Goal: Task Accomplishment & Management: Use online tool/utility

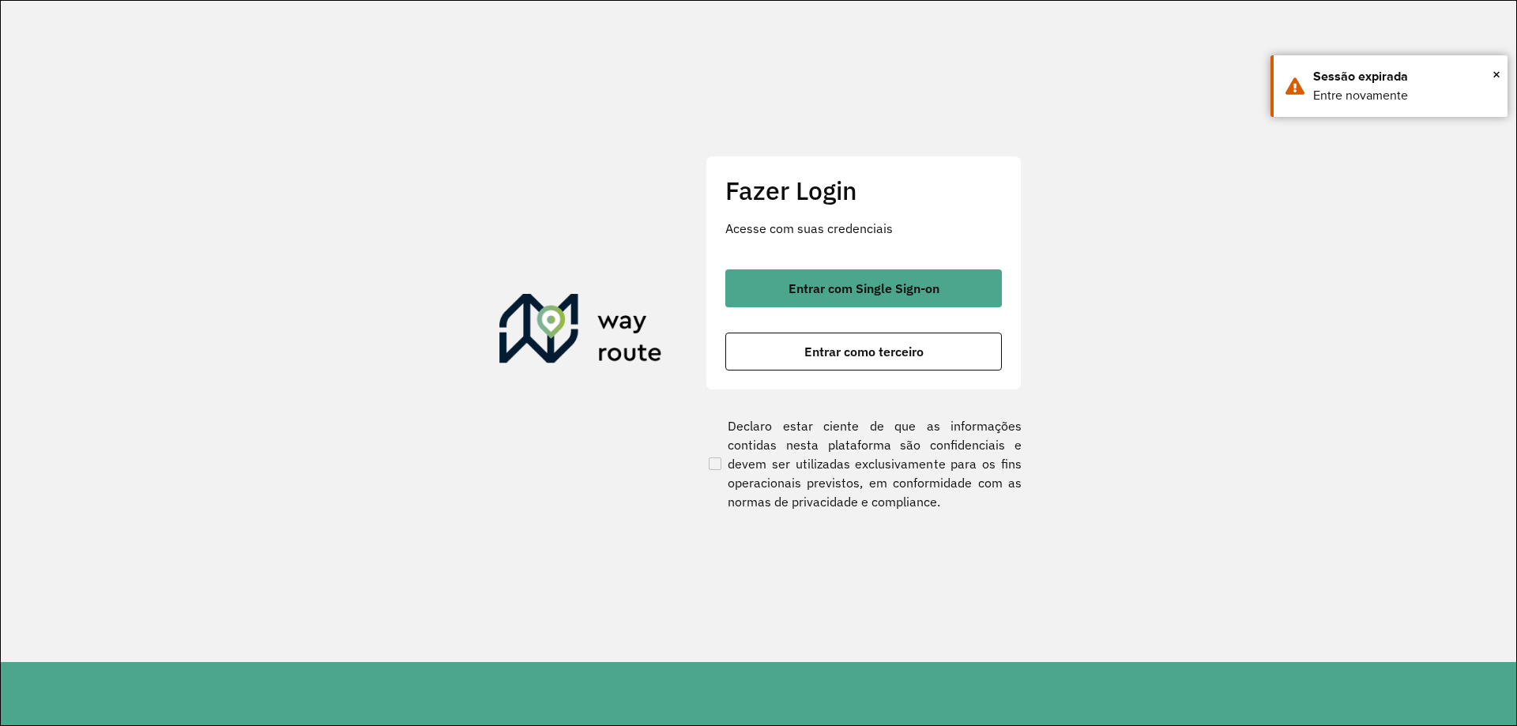
click at [828, 287] on span "Entrar com Single Sign-on" at bounding box center [864, 288] width 151 height 13
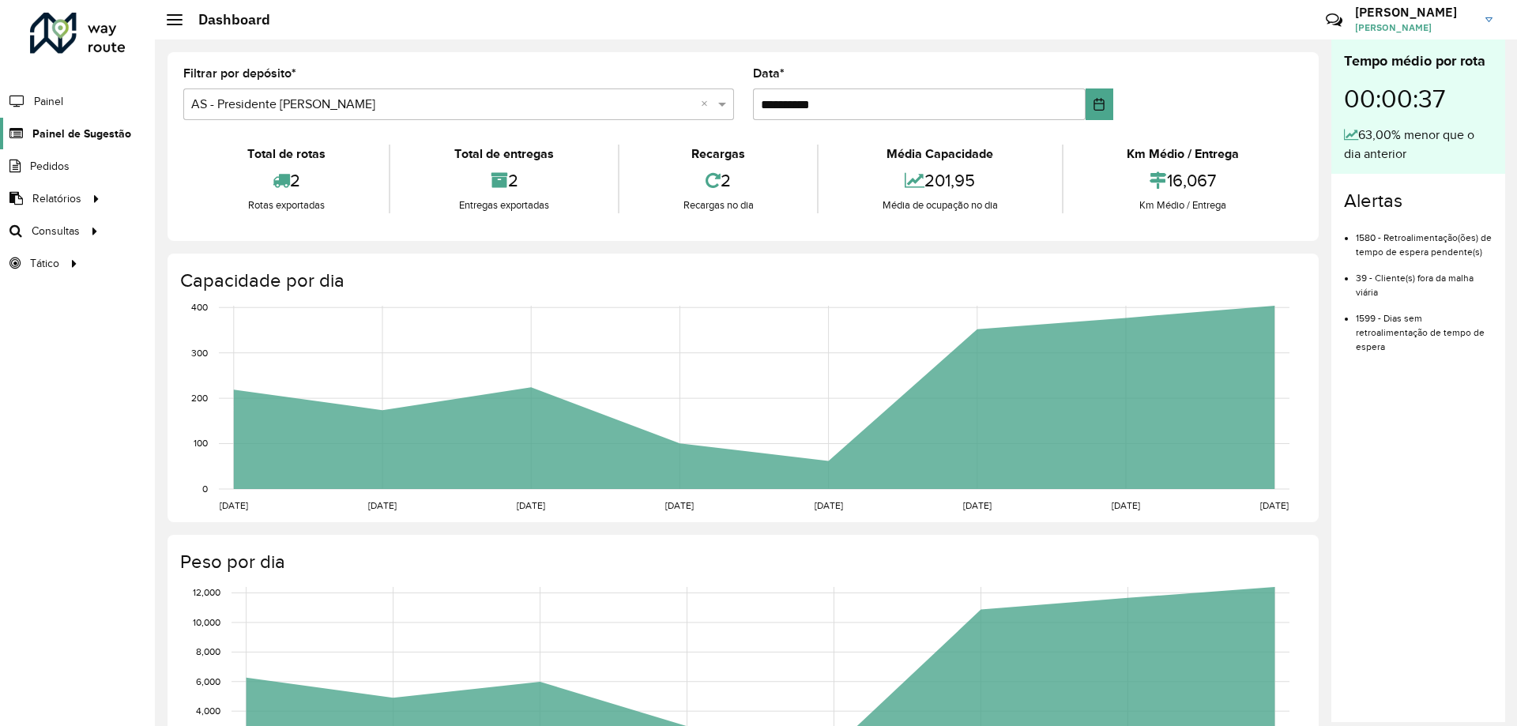
click at [105, 135] on span "Painel de Sugestão" at bounding box center [81, 134] width 99 height 17
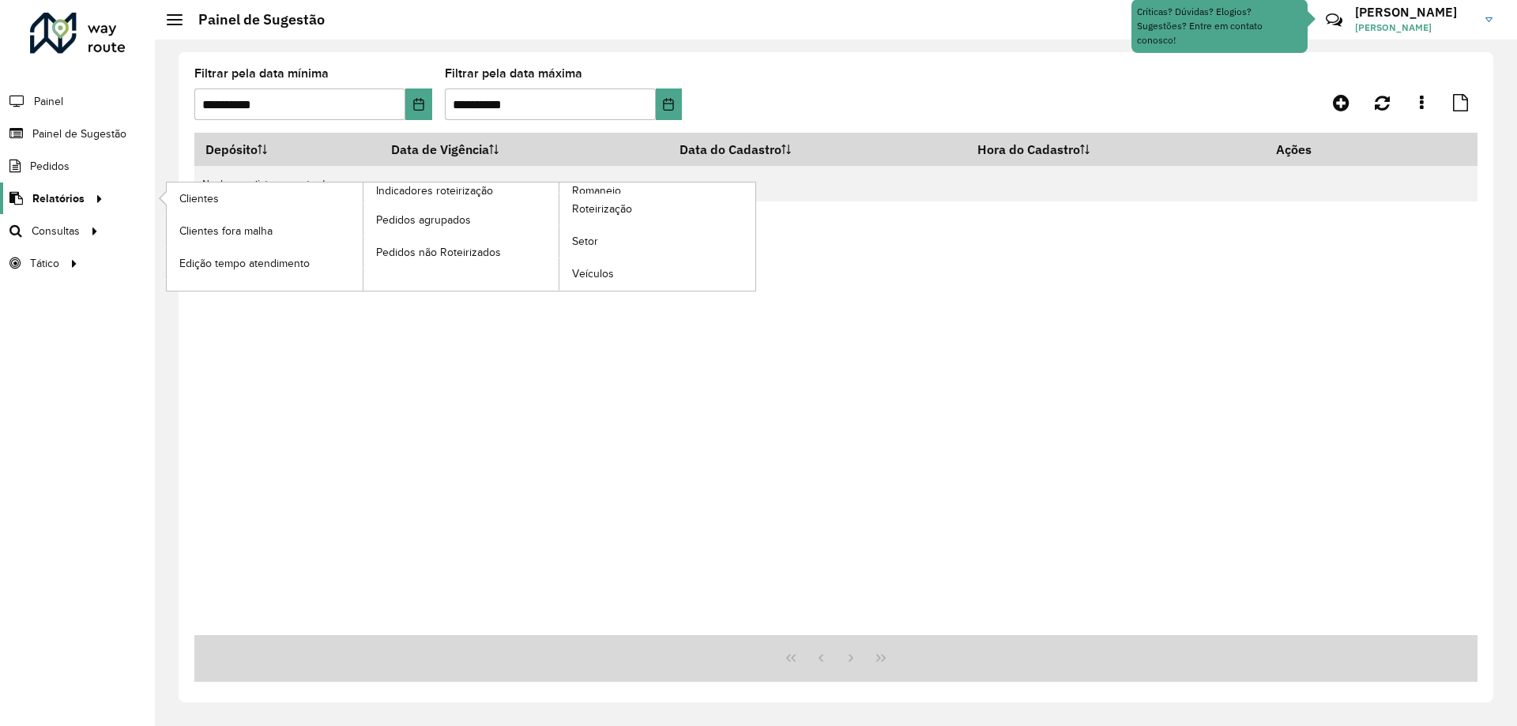
click at [70, 193] on span "Relatórios" at bounding box center [58, 198] width 52 height 17
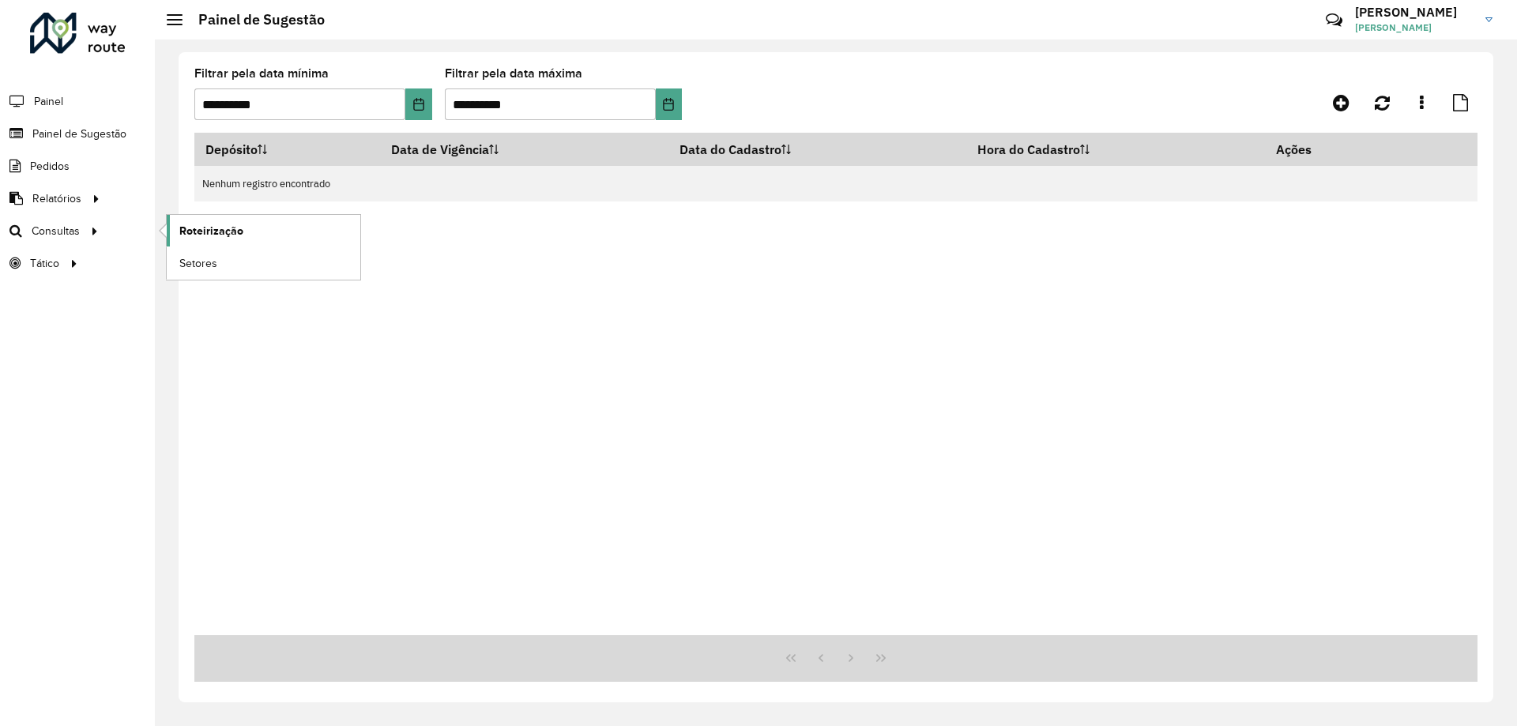
click at [198, 232] on span "Roteirização" at bounding box center [211, 231] width 64 height 17
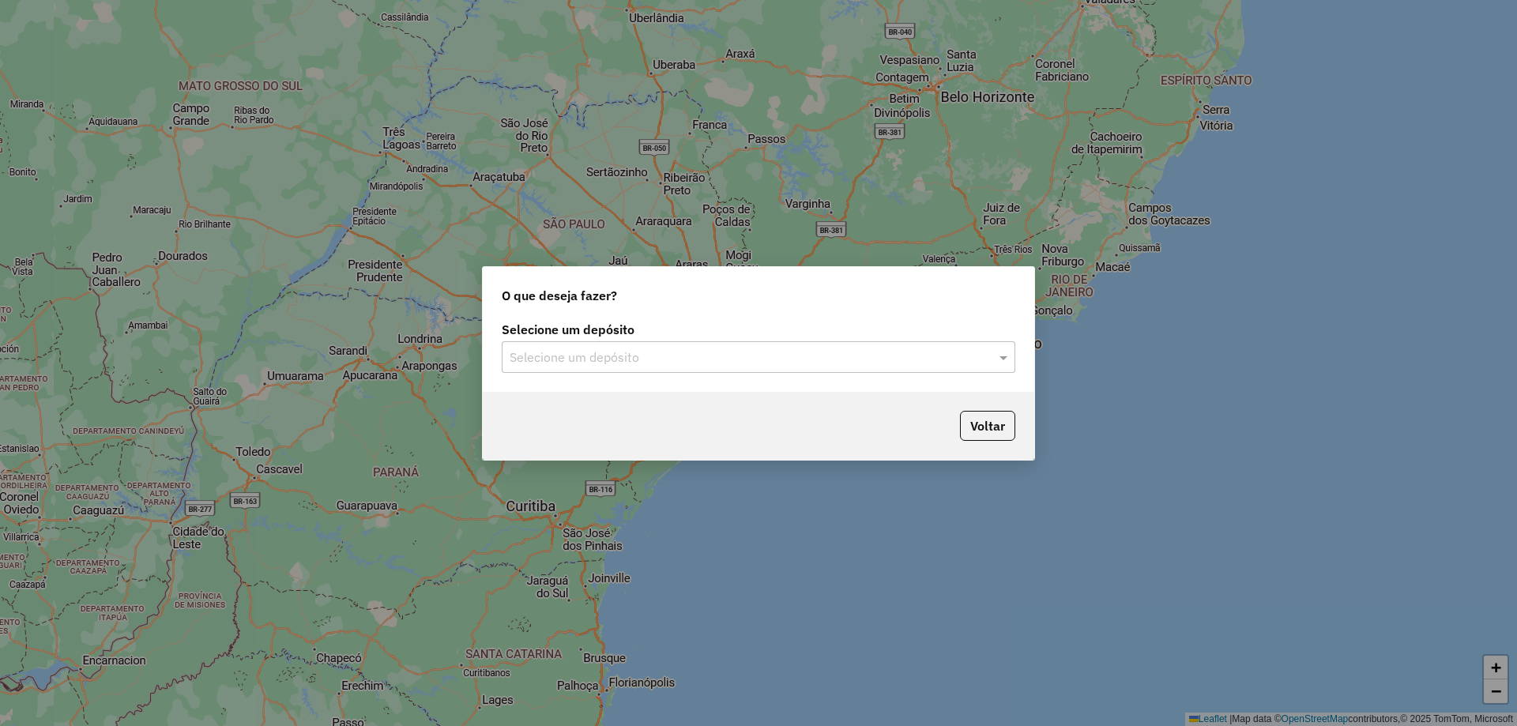
click at [626, 360] on input "text" at bounding box center [743, 357] width 466 height 19
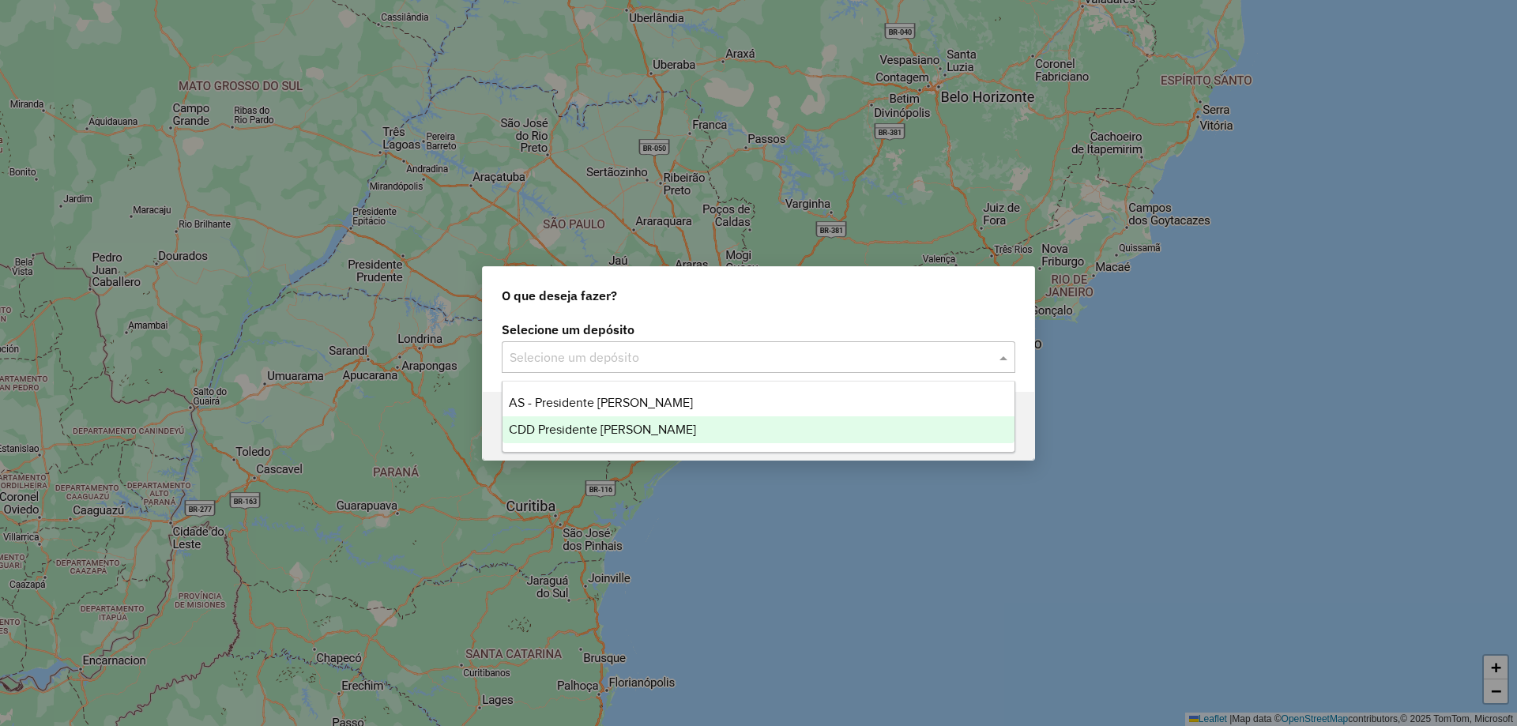
click at [566, 425] on span "CDD Presidente [PERSON_NAME]" at bounding box center [602, 429] width 187 height 13
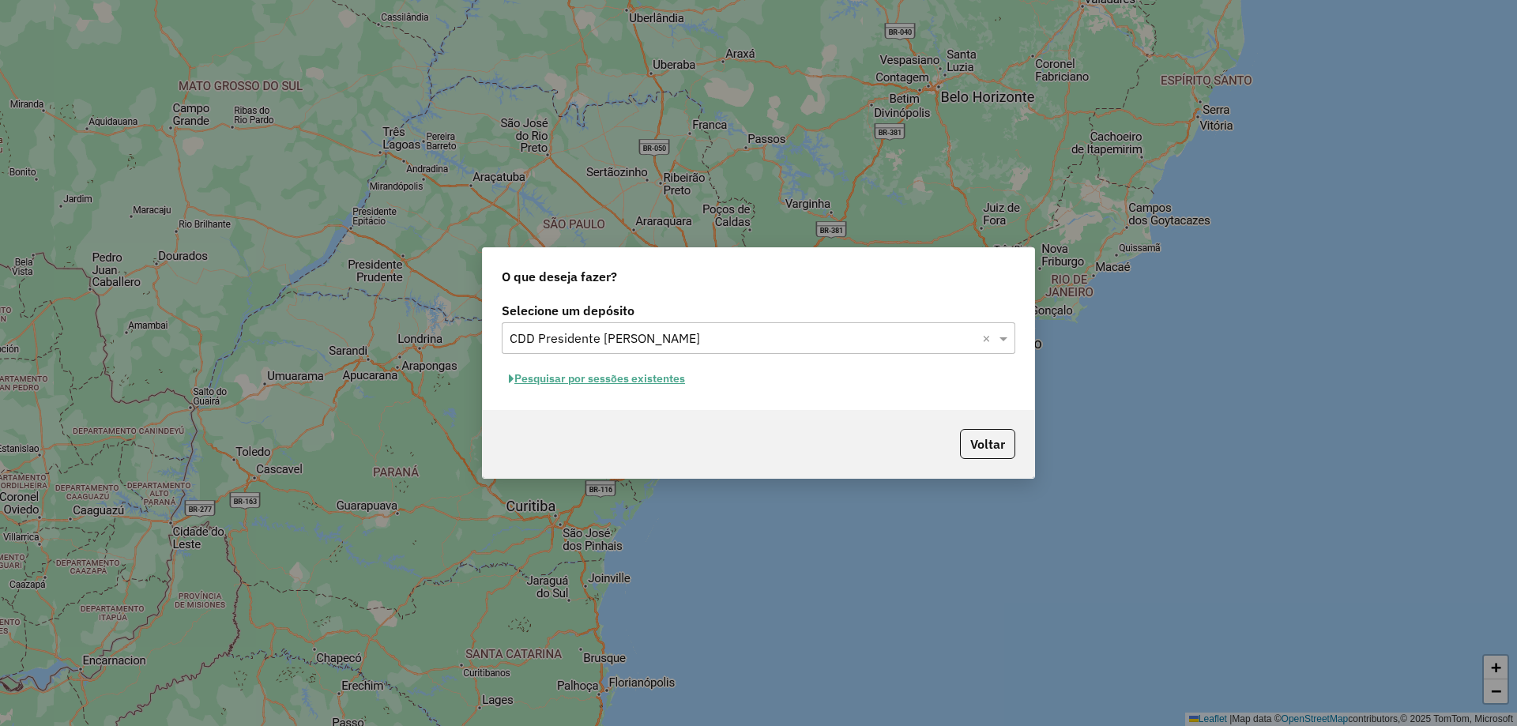
click at [609, 373] on button "Pesquisar por sessões existentes" at bounding box center [597, 379] width 190 height 24
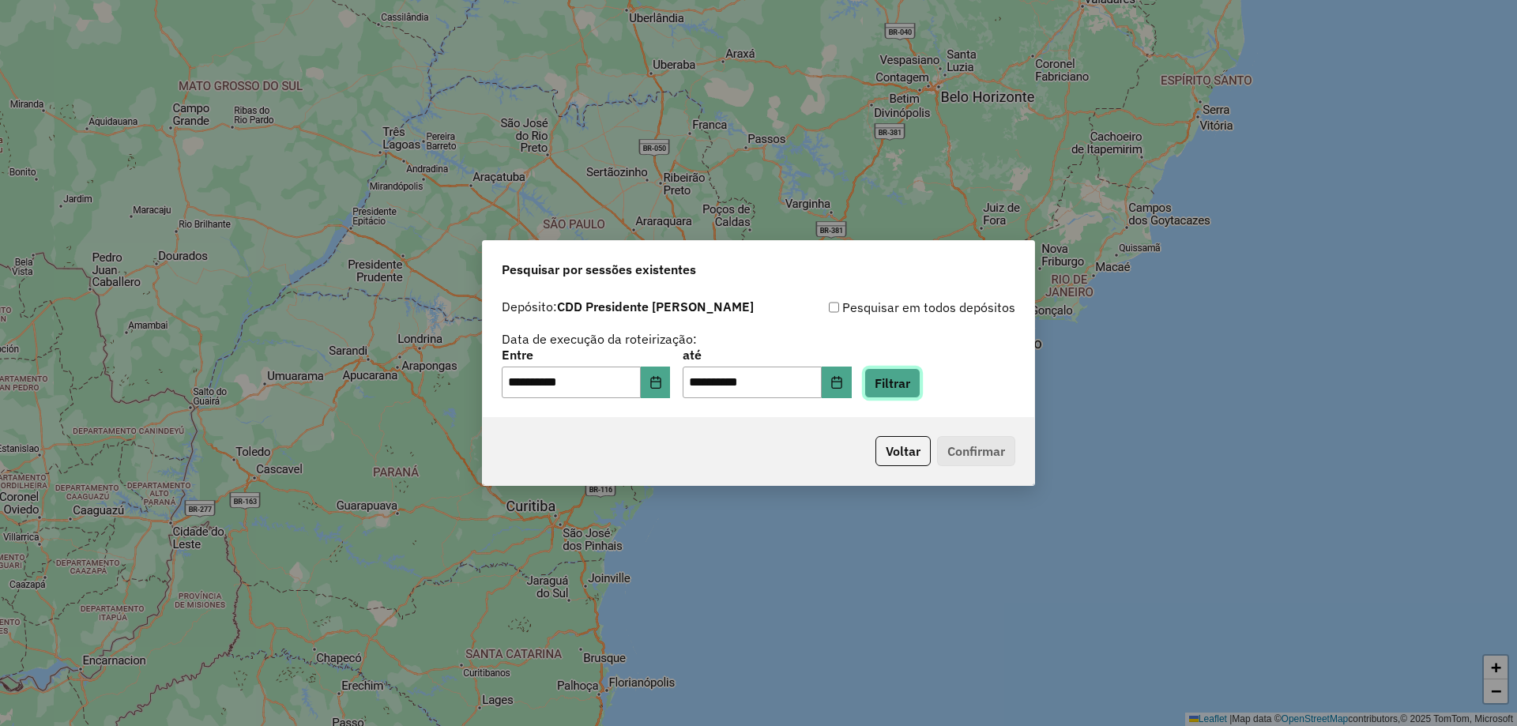
click at [921, 382] on button "Filtrar" at bounding box center [892, 383] width 56 height 30
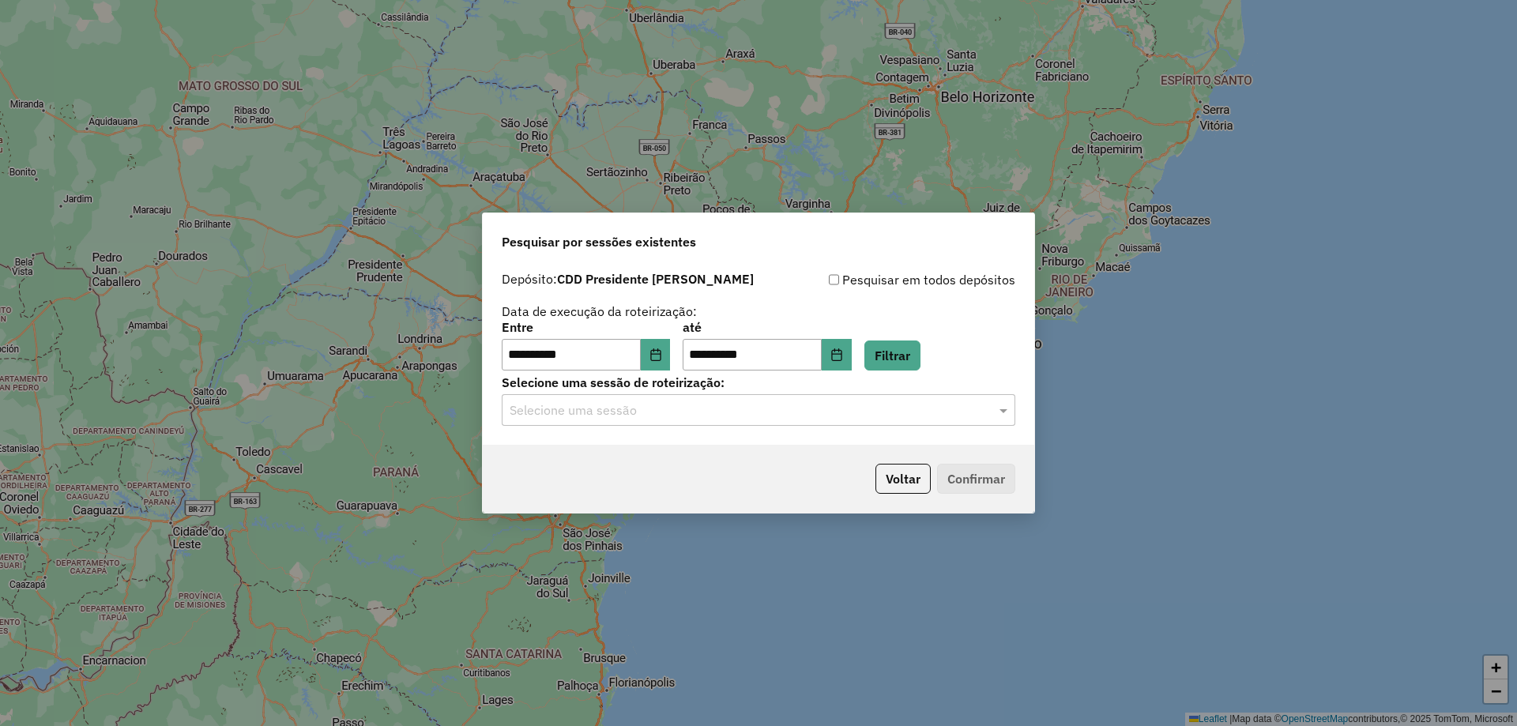
click at [736, 424] on div "Selecione uma sessão" at bounding box center [759, 410] width 514 height 32
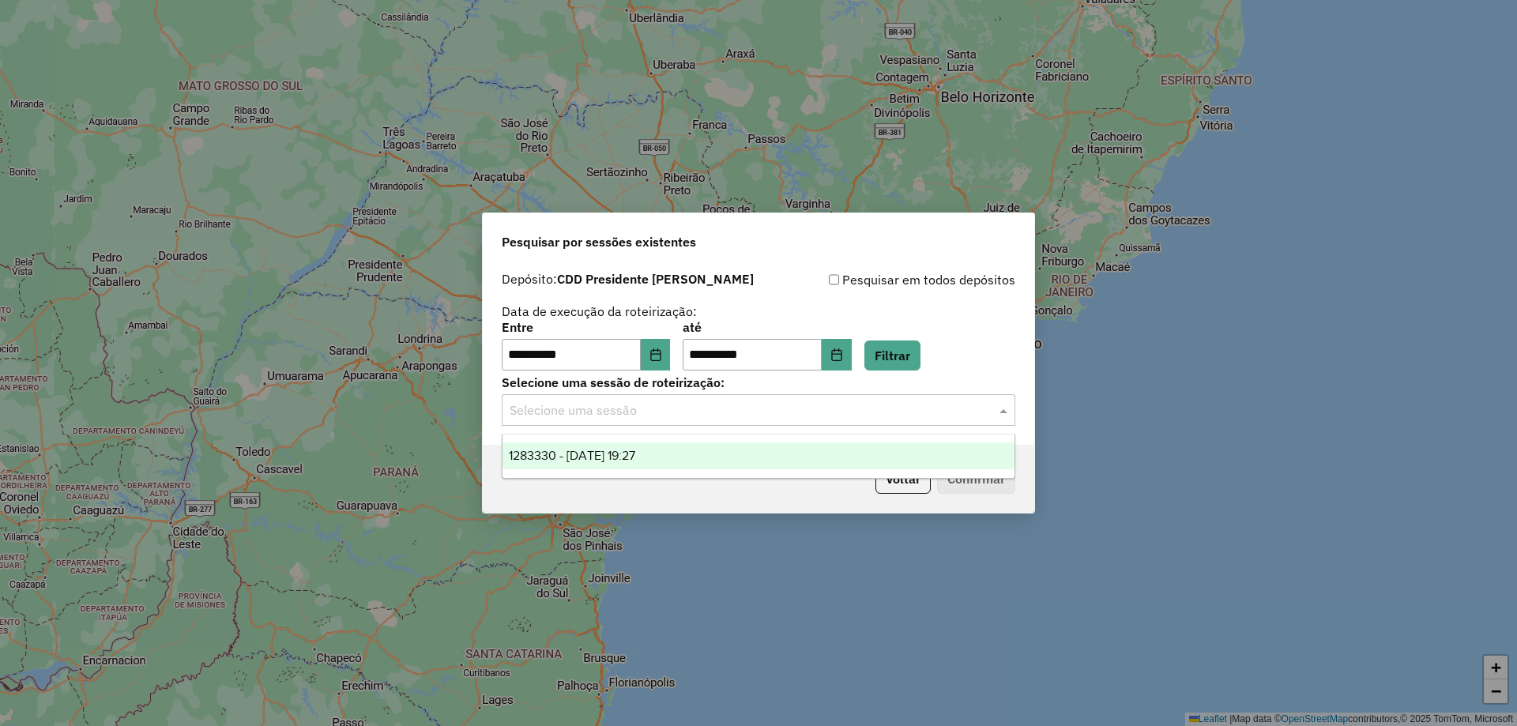
click at [671, 455] on div "1283330 - 26/09/2025 19:27" at bounding box center [759, 456] width 512 height 27
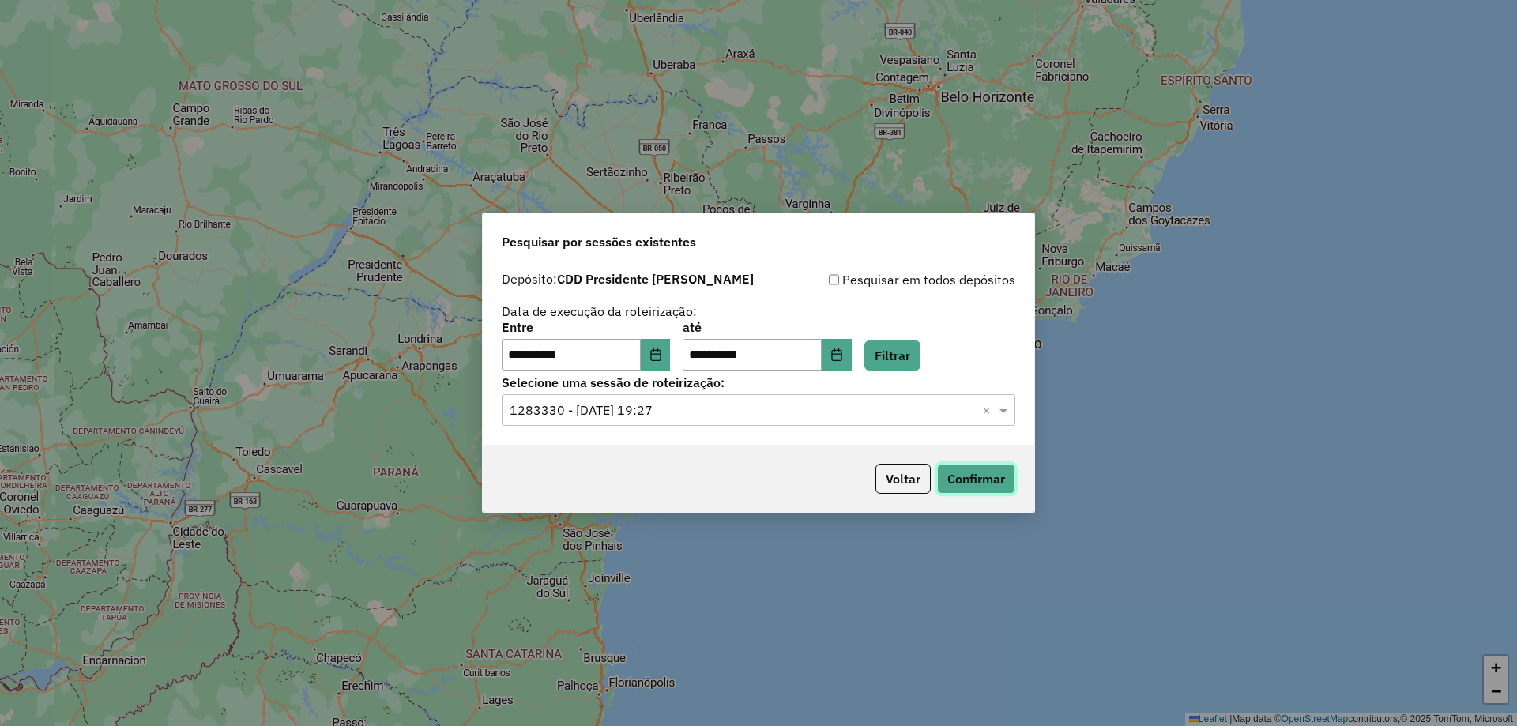
click at [979, 481] on button "Confirmar" at bounding box center [976, 479] width 78 height 30
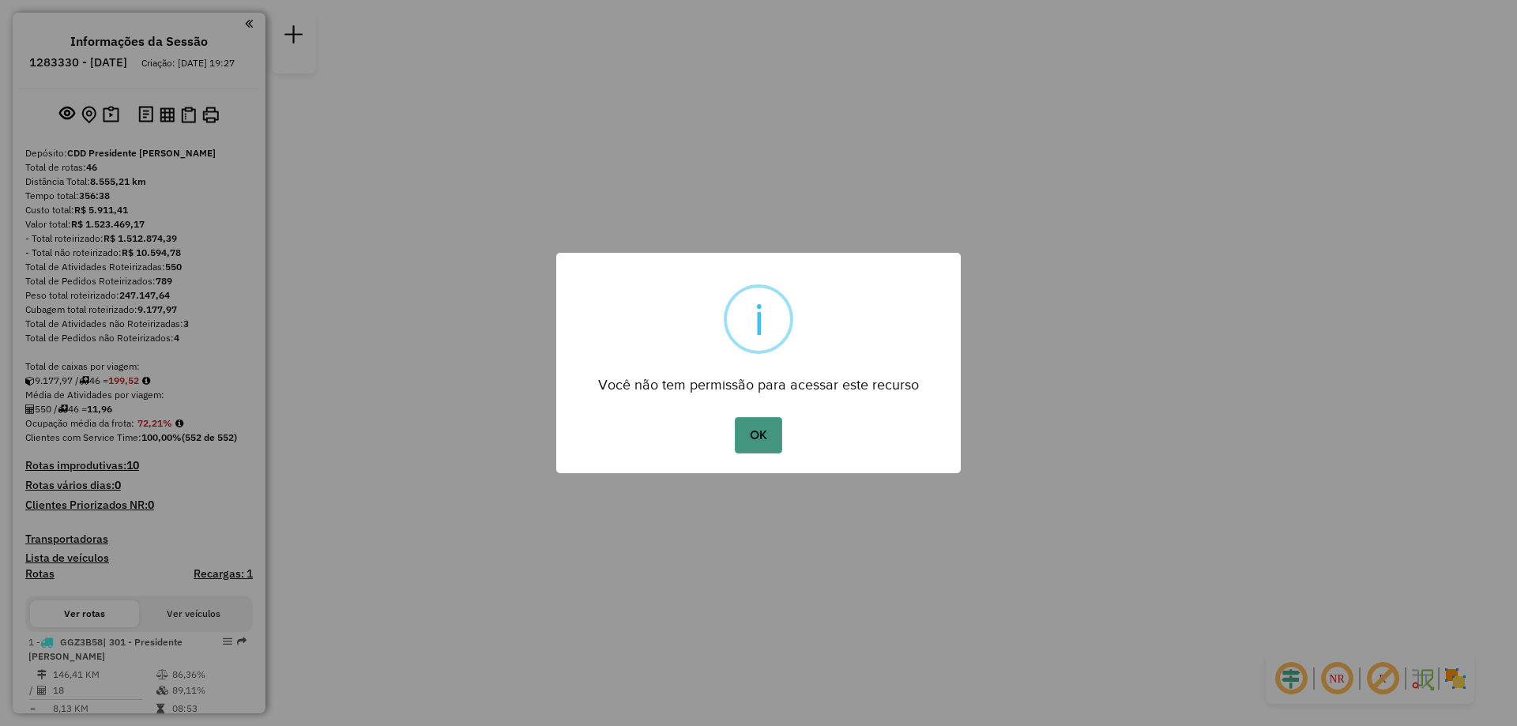
click at [758, 427] on button "OK" at bounding box center [758, 435] width 47 height 36
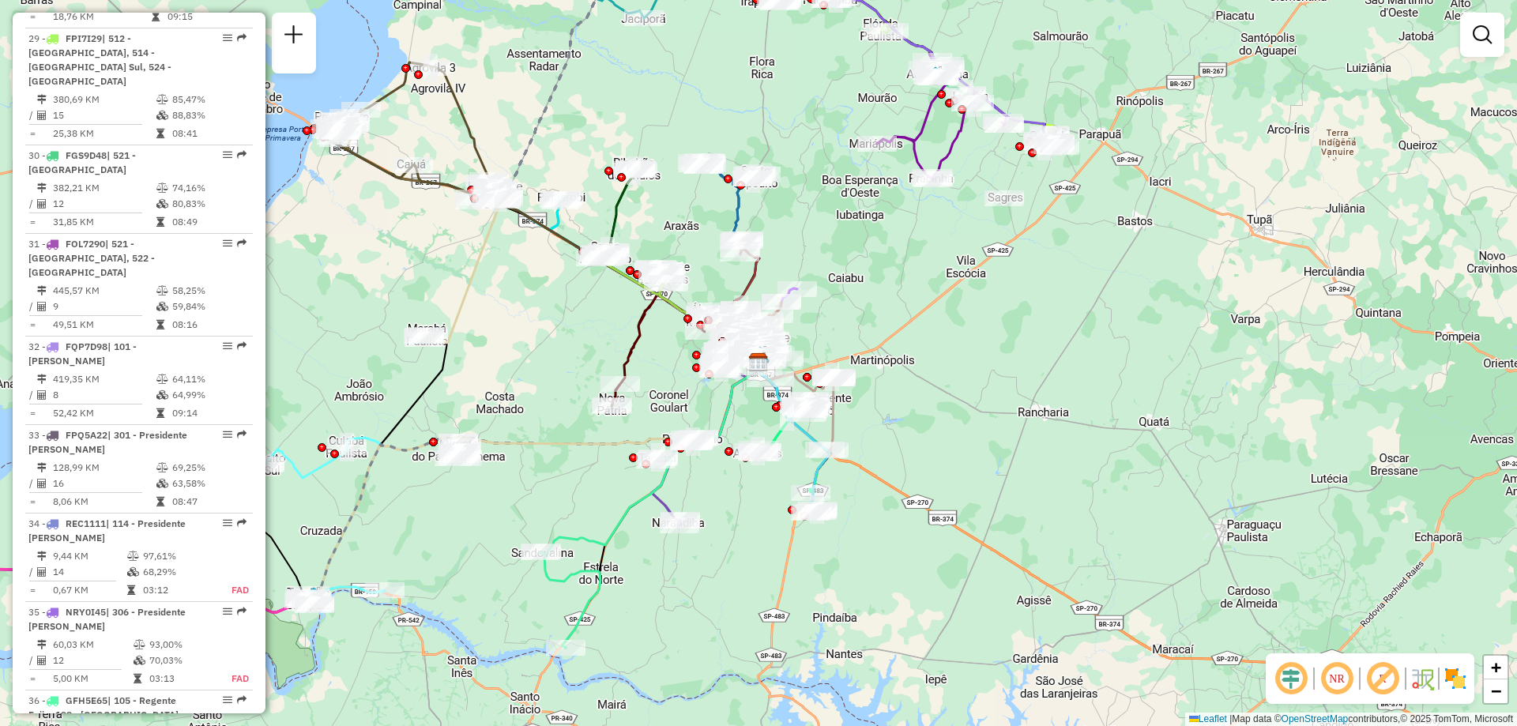
scroll to position [3161, 0]
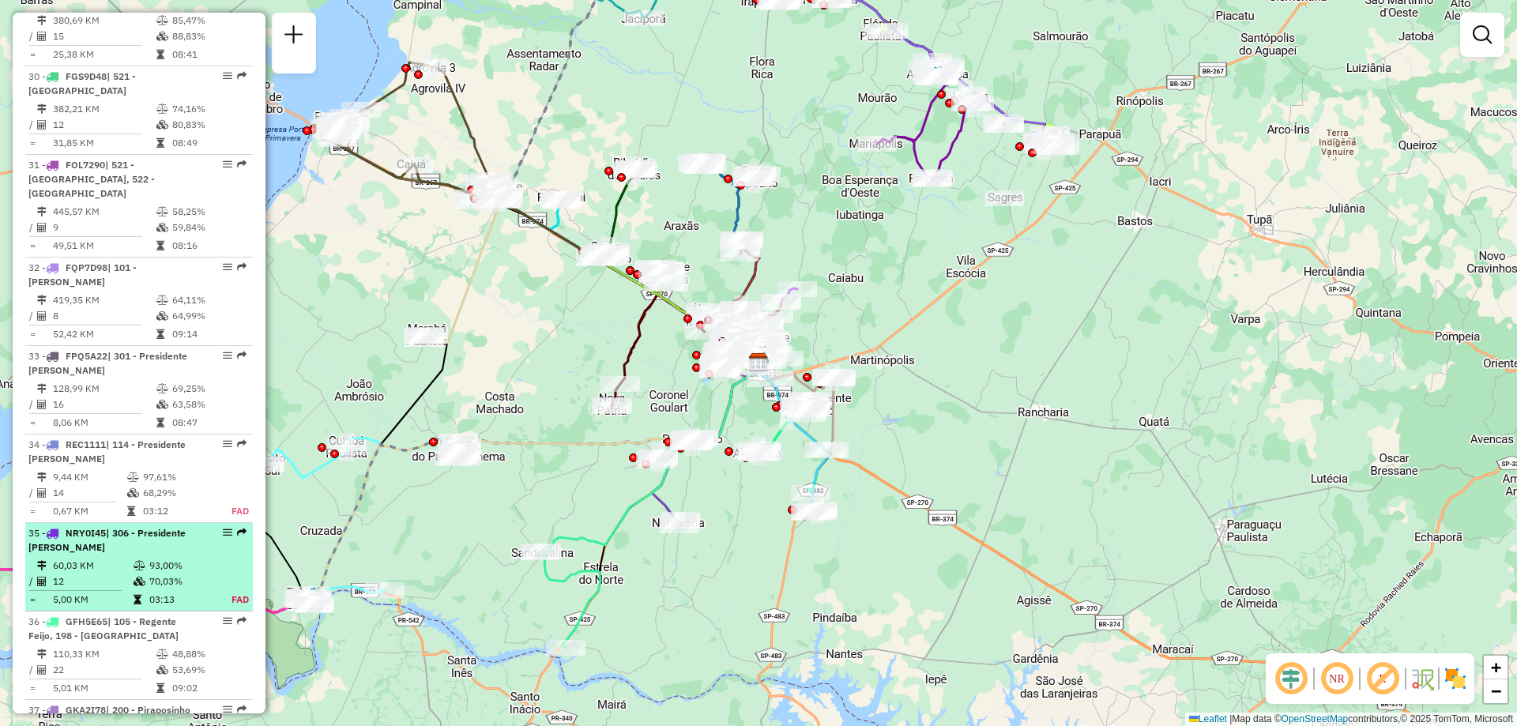
select select "**********"
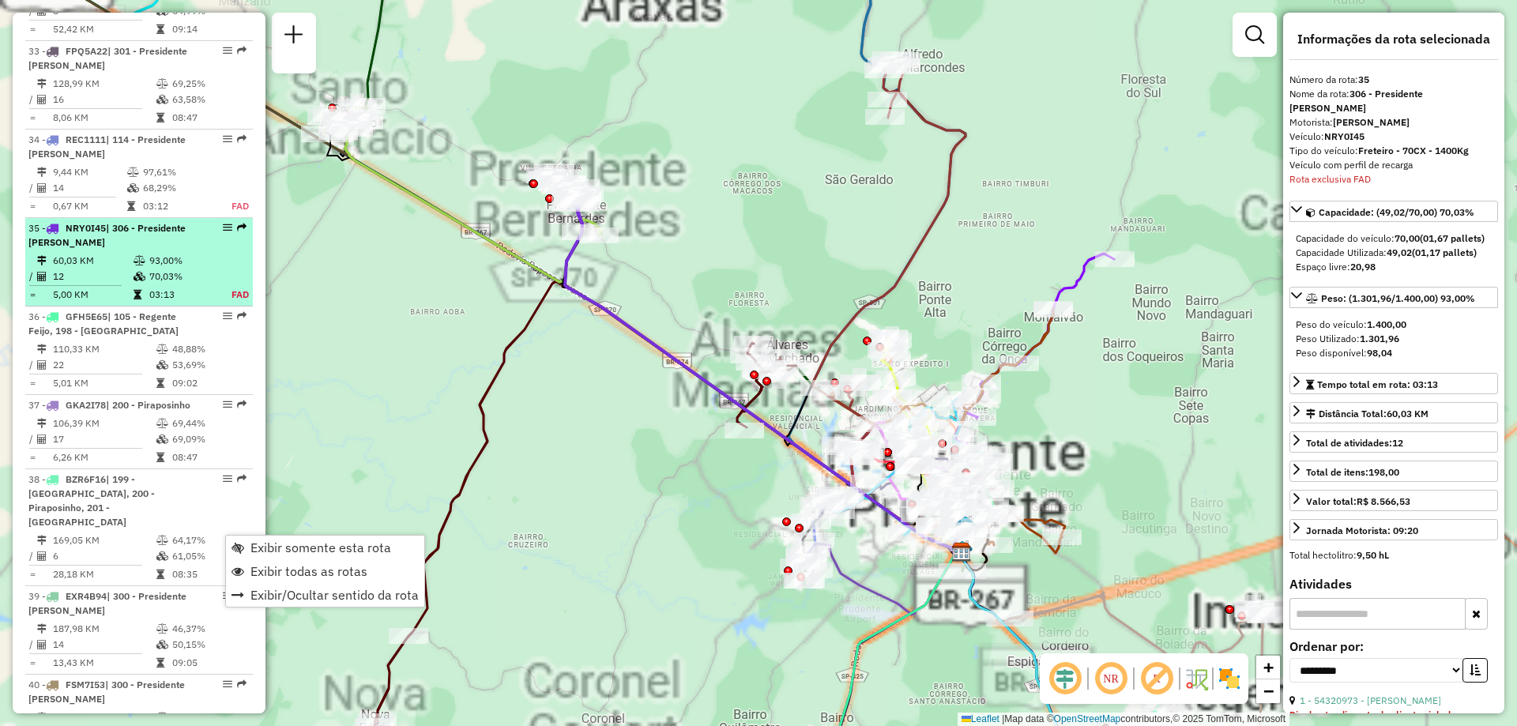
scroll to position [3671, 0]
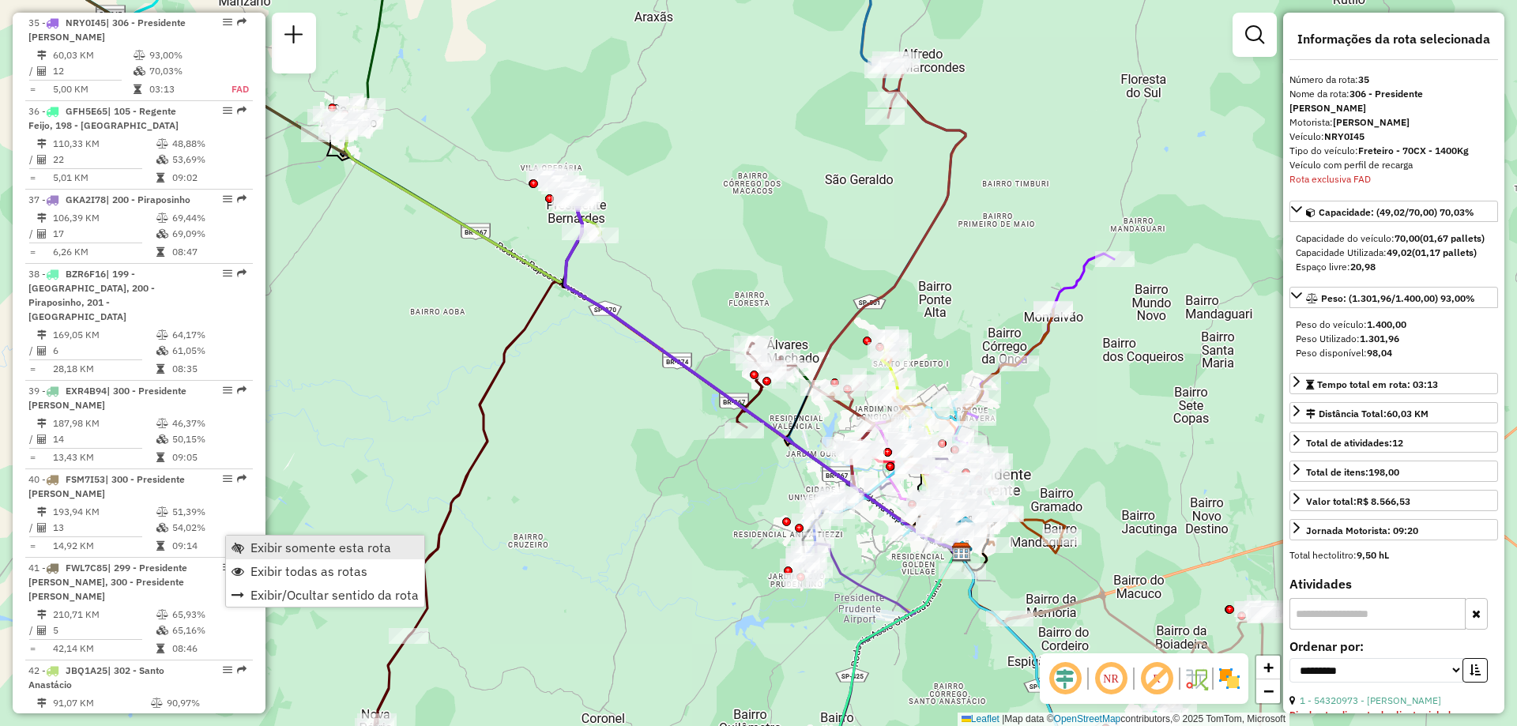
click at [290, 547] on span "Exibir somente esta rota" at bounding box center [320, 547] width 141 height 13
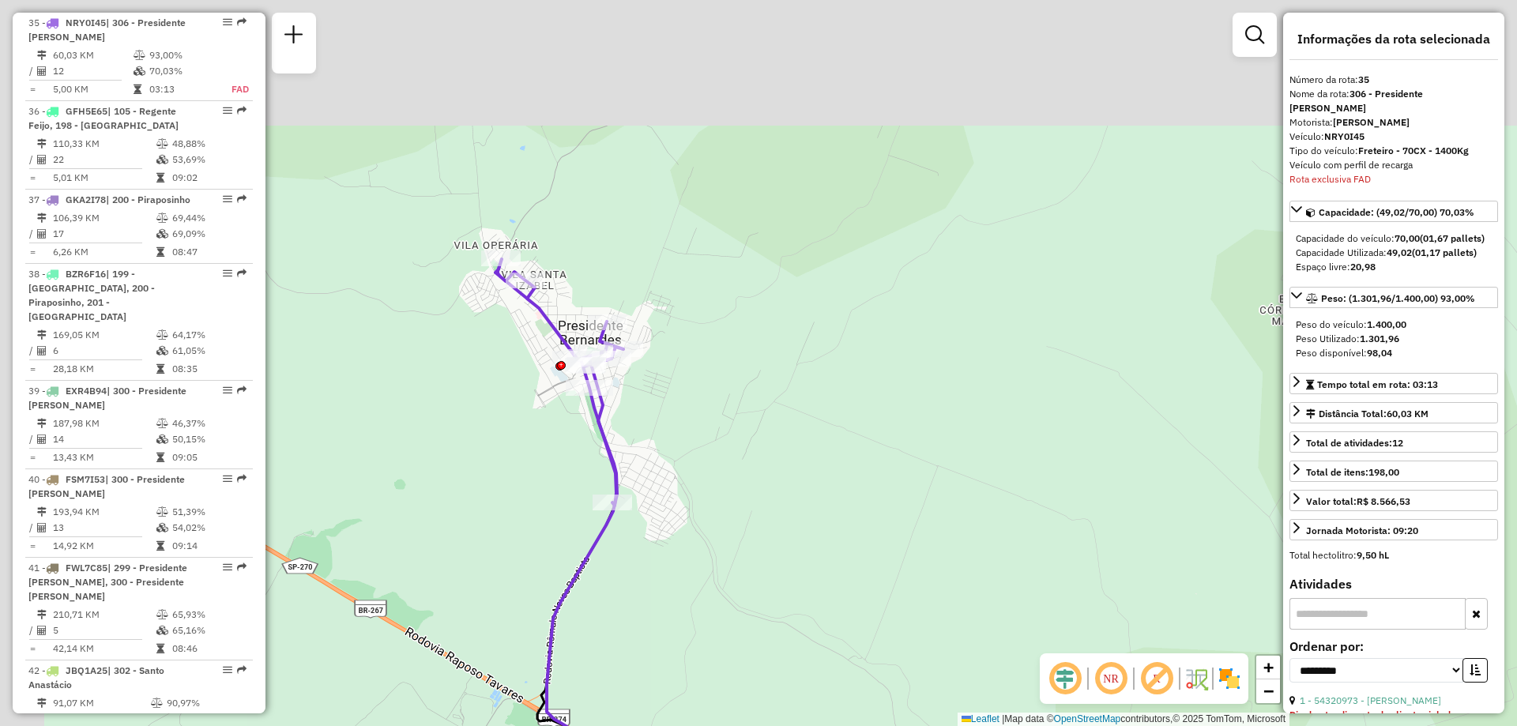
drag, startPoint x: 533, startPoint y: 162, endPoint x: 789, endPoint y: 477, distance: 406.2
click at [789, 477] on div "Janela de atendimento Grade de atendimento Capacidade Transportadoras Veículos …" at bounding box center [758, 363] width 1517 height 726
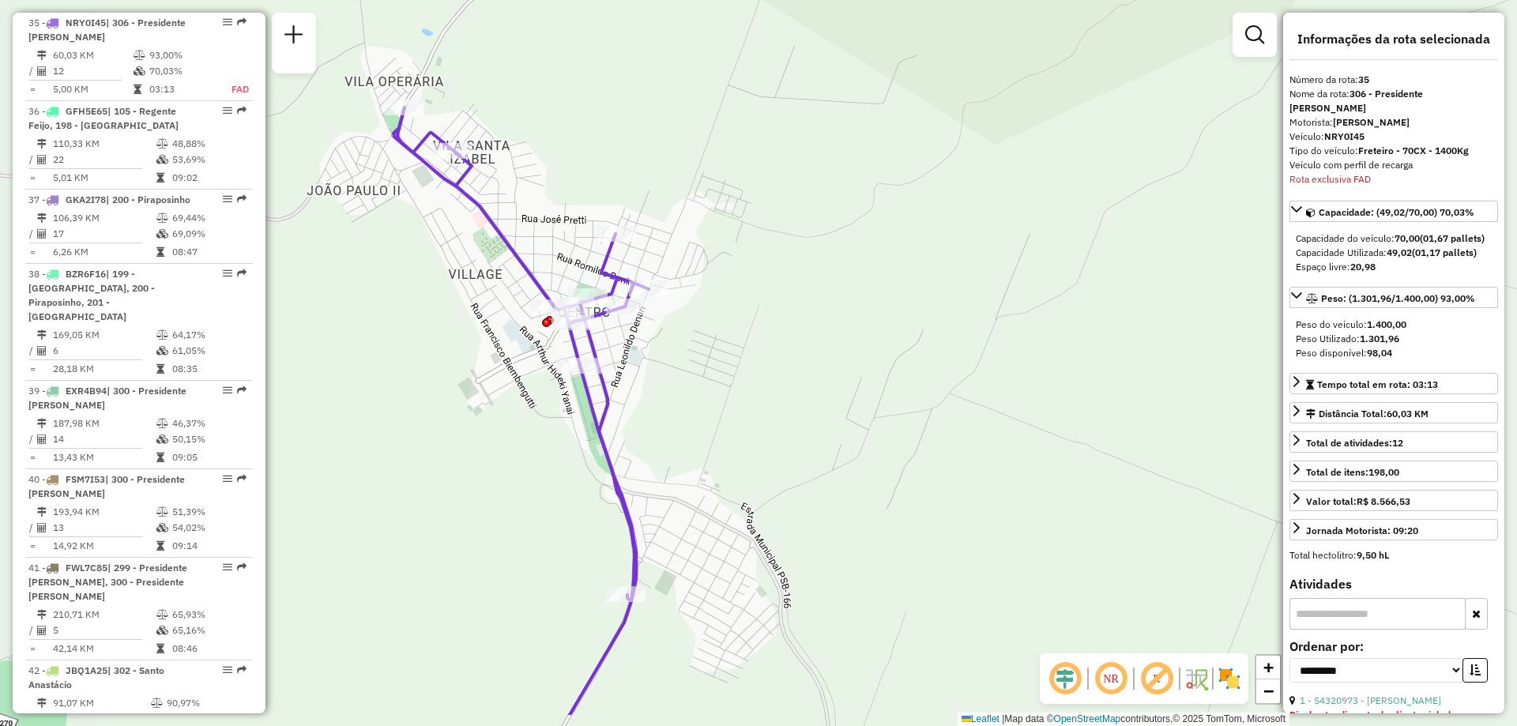
drag, startPoint x: 617, startPoint y: 425, endPoint x: 704, endPoint y: 341, distance: 120.7
click at [704, 341] on div "Janela de atendimento Grade de atendimento Capacidade Transportadoras Veículos …" at bounding box center [758, 363] width 1517 height 726
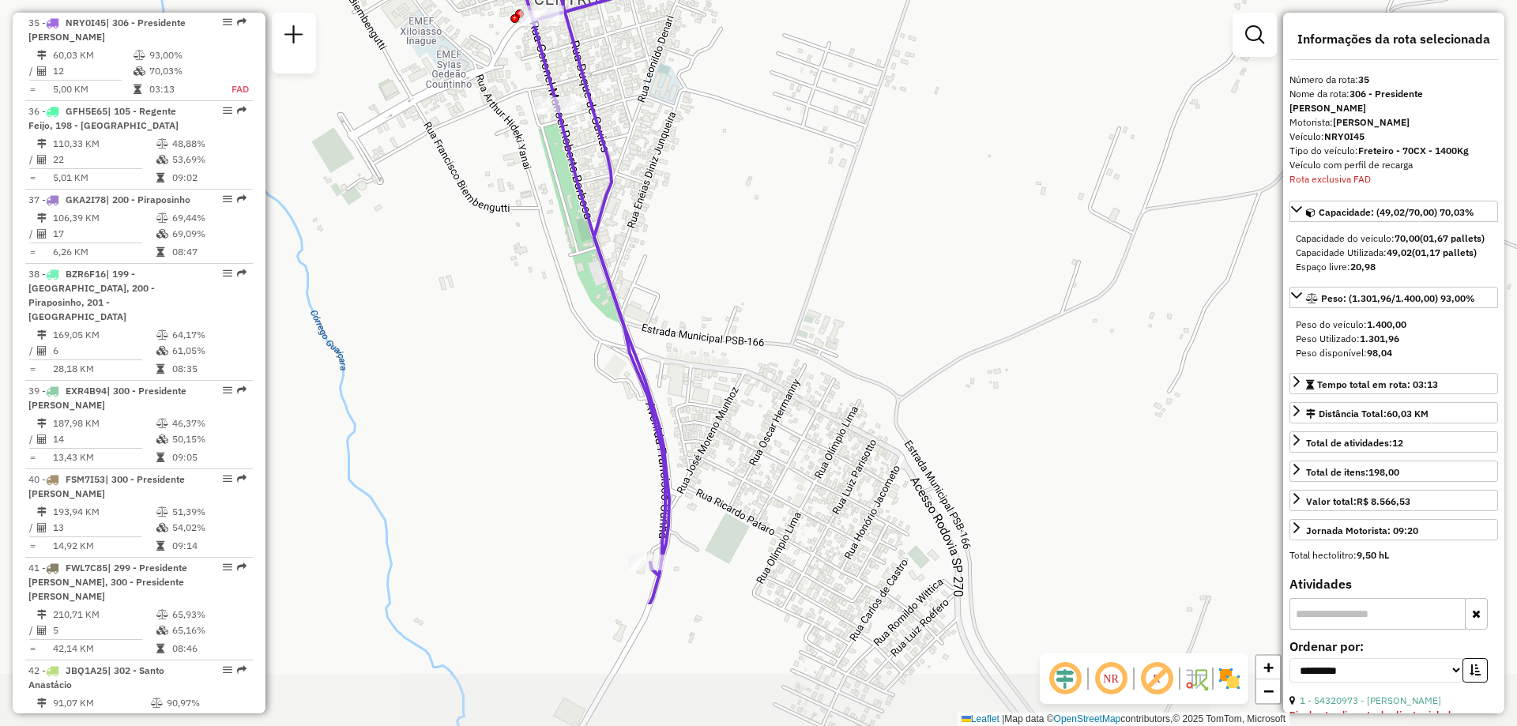
drag, startPoint x: 692, startPoint y: 458, endPoint x: 774, endPoint y: 264, distance: 211.1
click at [774, 264] on div "Janela de atendimento Grade de atendimento Capacidade Transportadoras Veículos …" at bounding box center [758, 363] width 1517 height 726
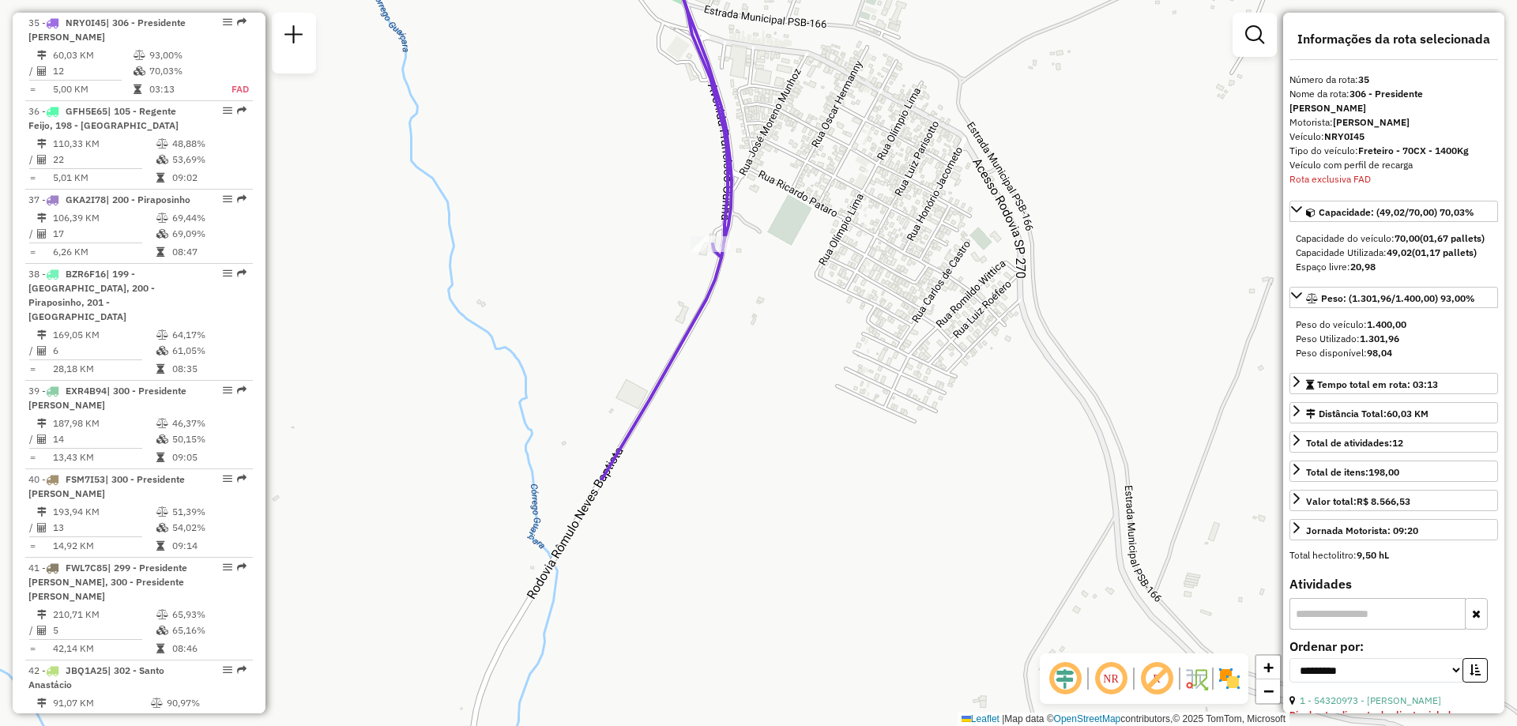
drag, startPoint x: 763, startPoint y: 544, endPoint x: 825, endPoint y: 228, distance: 322.0
click at [825, 228] on div "Janela de atendimento Grade de atendimento Capacidade Transportadoras Veículos …" at bounding box center [758, 363] width 1517 height 726
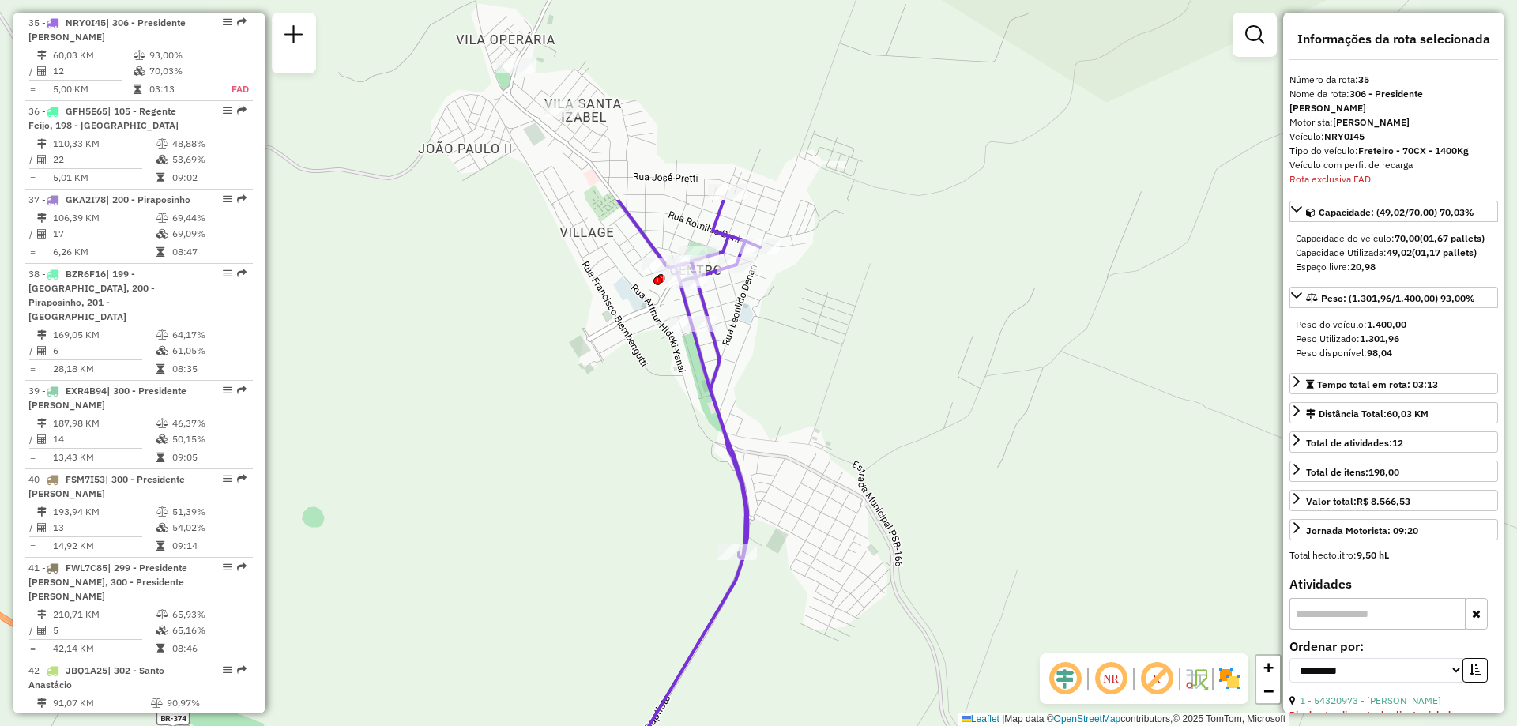
drag, startPoint x: 831, startPoint y: 184, endPoint x: 825, endPoint y: 457, distance: 272.7
click at [825, 457] on div "Janela de atendimento Grade de atendimento Capacidade Transportadoras Veículos …" at bounding box center [758, 363] width 1517 height 726
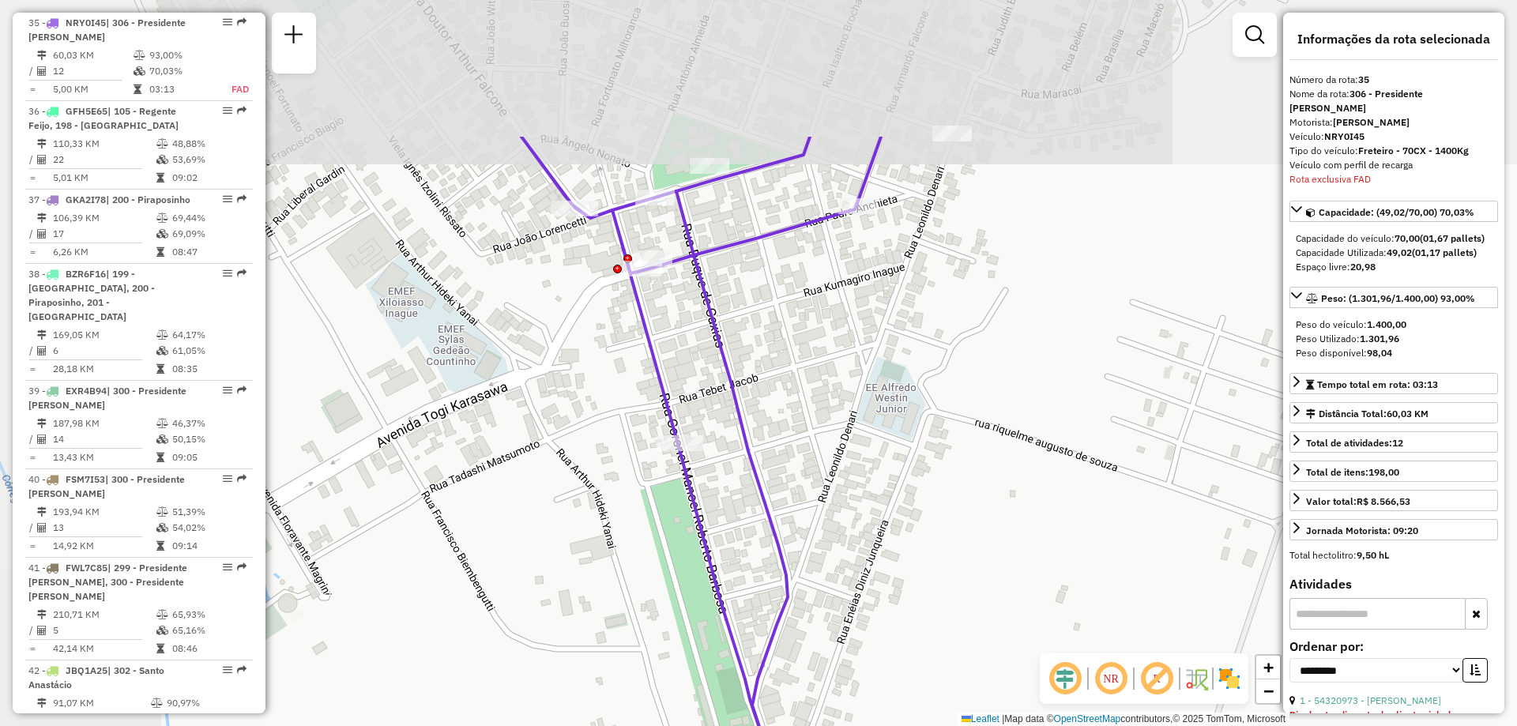
drag, startPoint x: 709, startPoint y: 265, endPoint x: 905, endPoint y: 429, distance: 255.8
click at [905, 429] on div "Janela de atendimento Grade de atendimento Capacidade Transportadoras Veículos …" at bounding box center [758, 363] width 1517 height 726
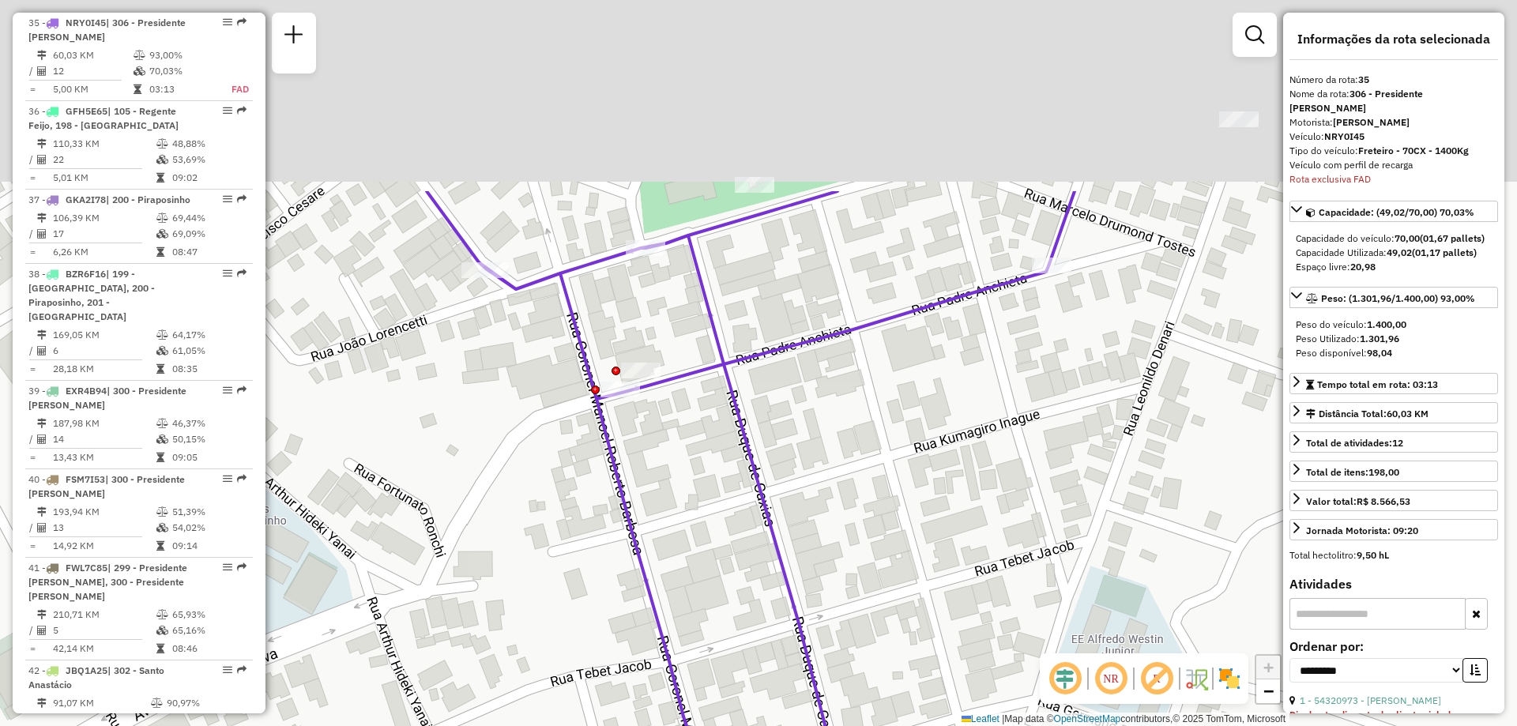
drag, startPoint x: 652, startPoint y: 278, endPoint x: 687, endPoint y: 499, distance: 224.1
click at [687, 499] on div "Janela de atendimento Grade de atendimento Capacidade Transportadoras Veículos …" at bounding box center [758, 363] width 1517 height 726
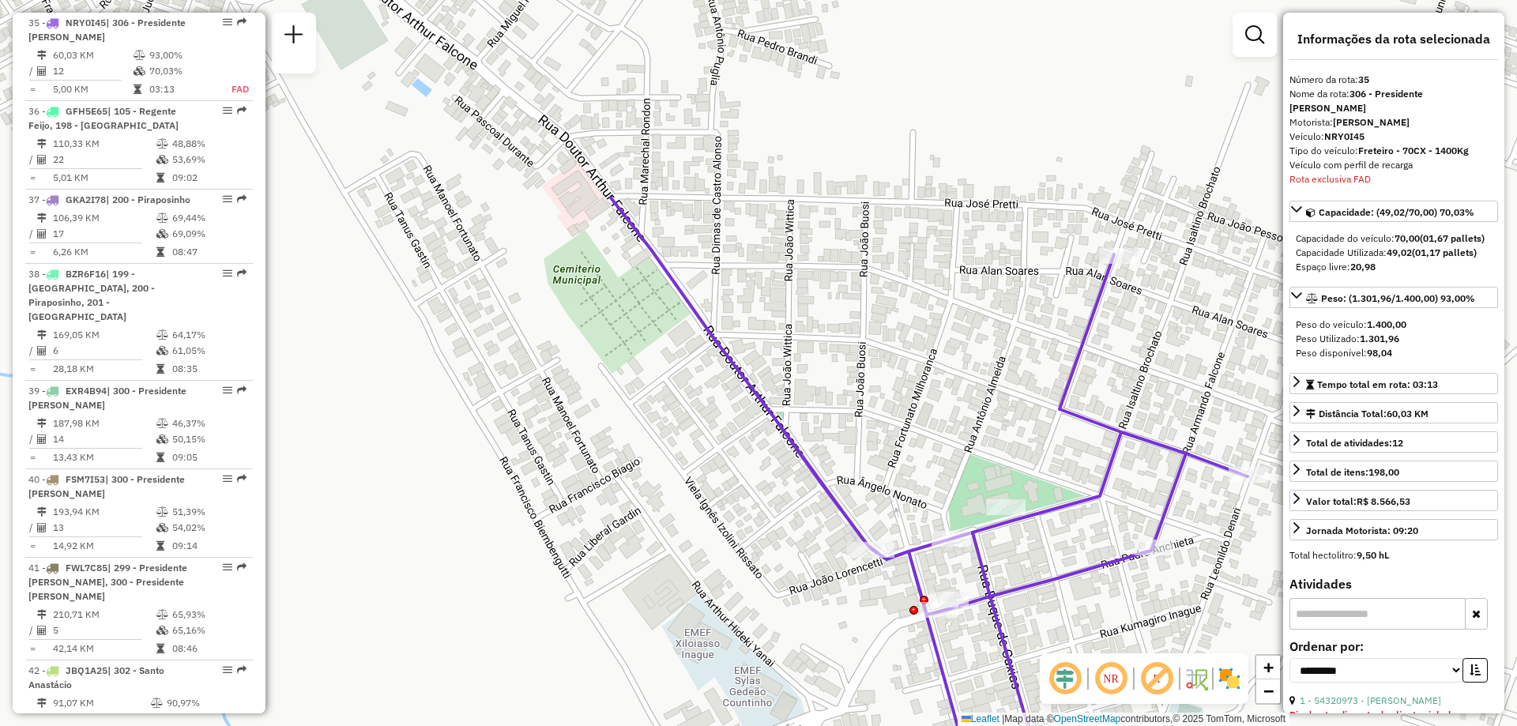
drag, startPoint x: 978, startPoint y: 332, endPoint x: 1088, endPoint y: 588, distance: 278.6
click at [1089, 588] on div "Janela de atendimento Grade de atendimento Capacidade Transportadoras Veículos …" at bounding box center [758, 363] width 1517 height 726
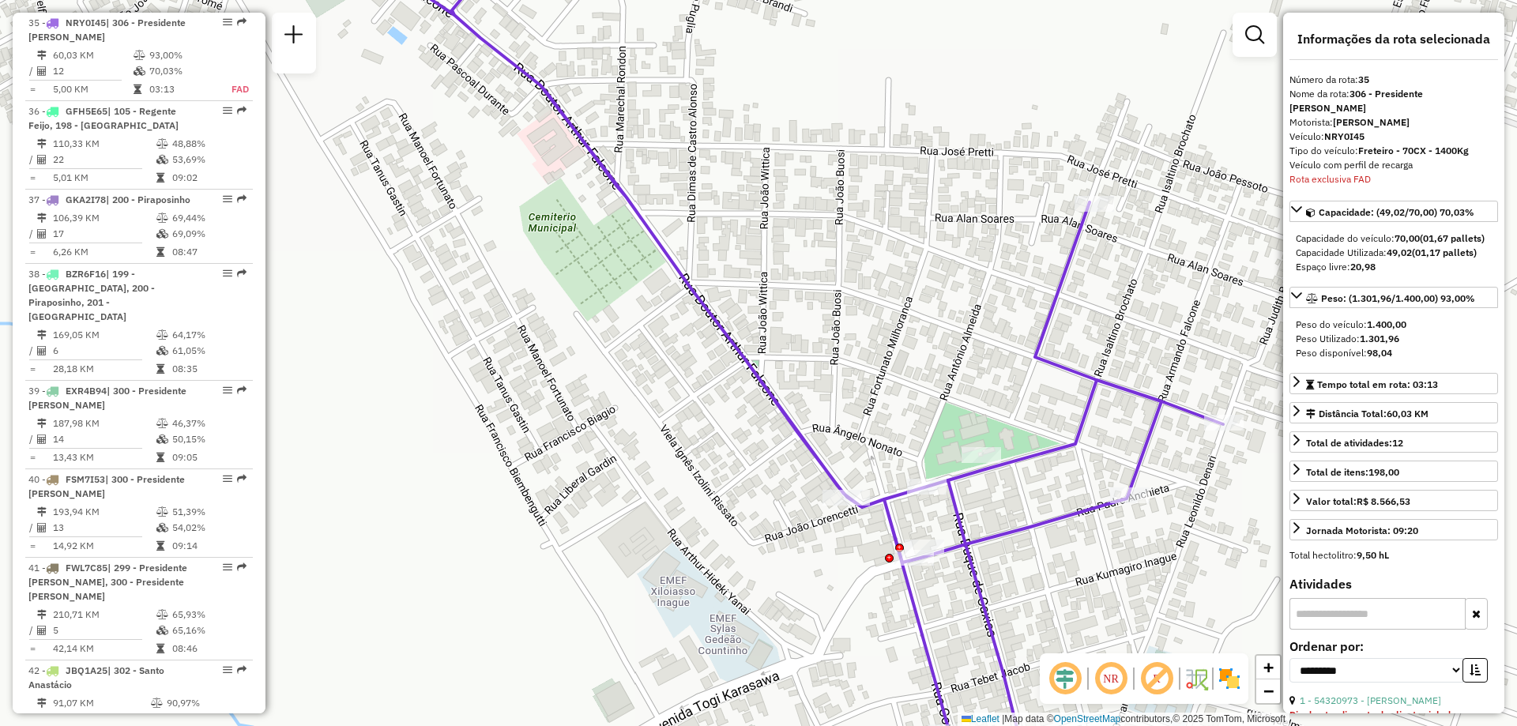
drag, startPoint x: 1022, startPoint y: 497, endPoint x: 1007, endPoint y: 458, distance: 41.5
click at [1007, 458] on icon at bounding box center [758, 325] width 929 height 872
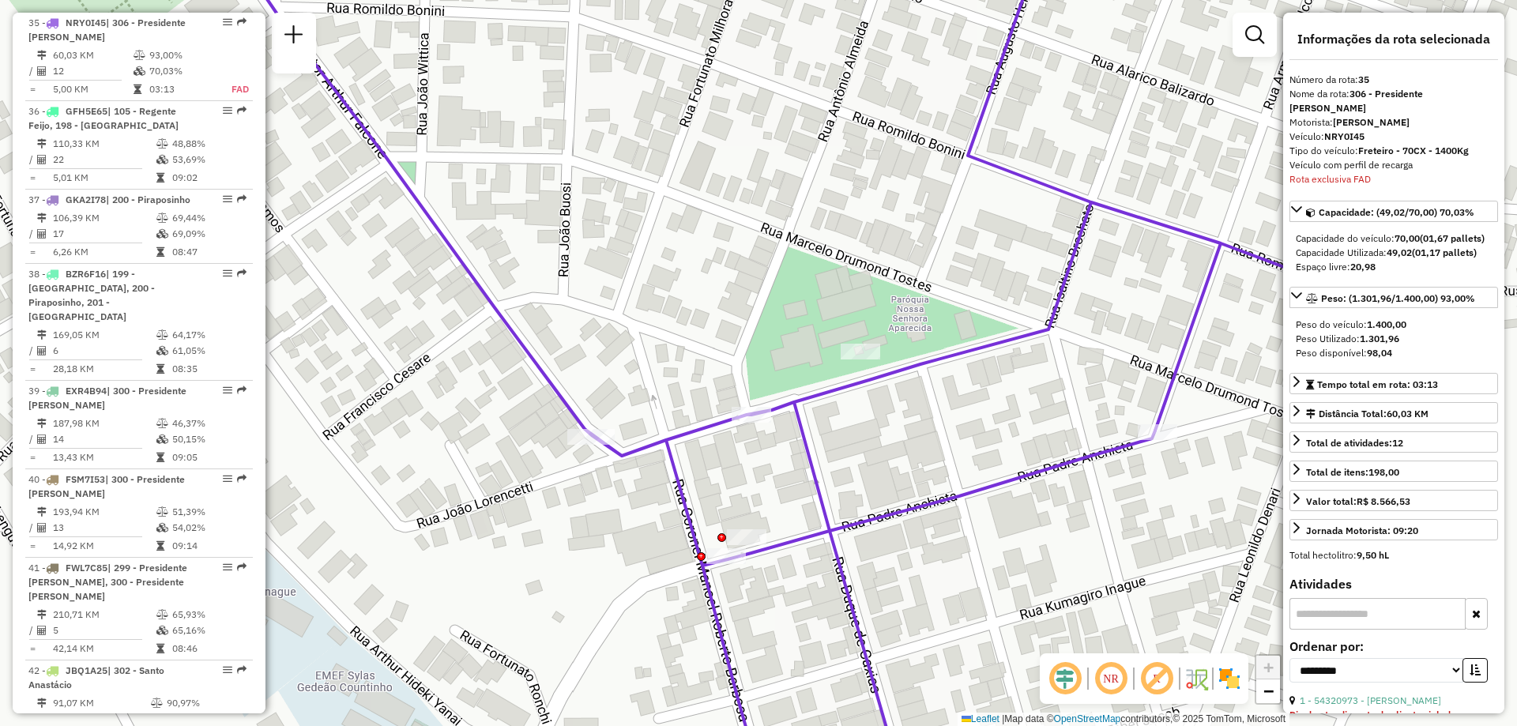
drag, startPoint x: 1139, startPoint y: 518, endPoint x: 883, endPoint y: 521, distance: 256.1
click at [886, 520] on div "Janela de atendimento Grade de atendimento Capacidade Transportadoras Veículos …" at bounding box center [758, 363] width 1517 height 726
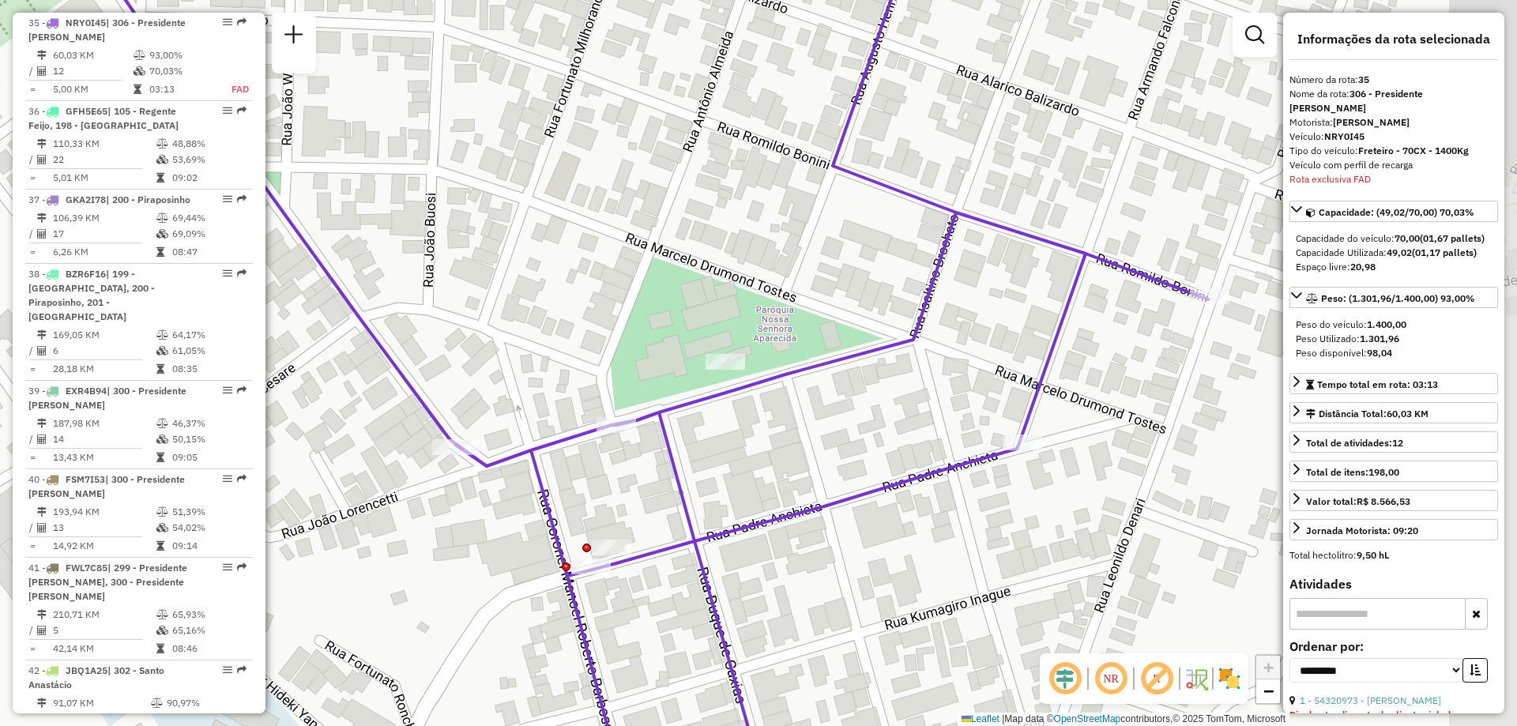
click at [862, 522] on div "Janela de atendimento Grade de atendimento Capacidade Transportadoras Veículos …" at bounding box center [758, 363] width 1517 height 726
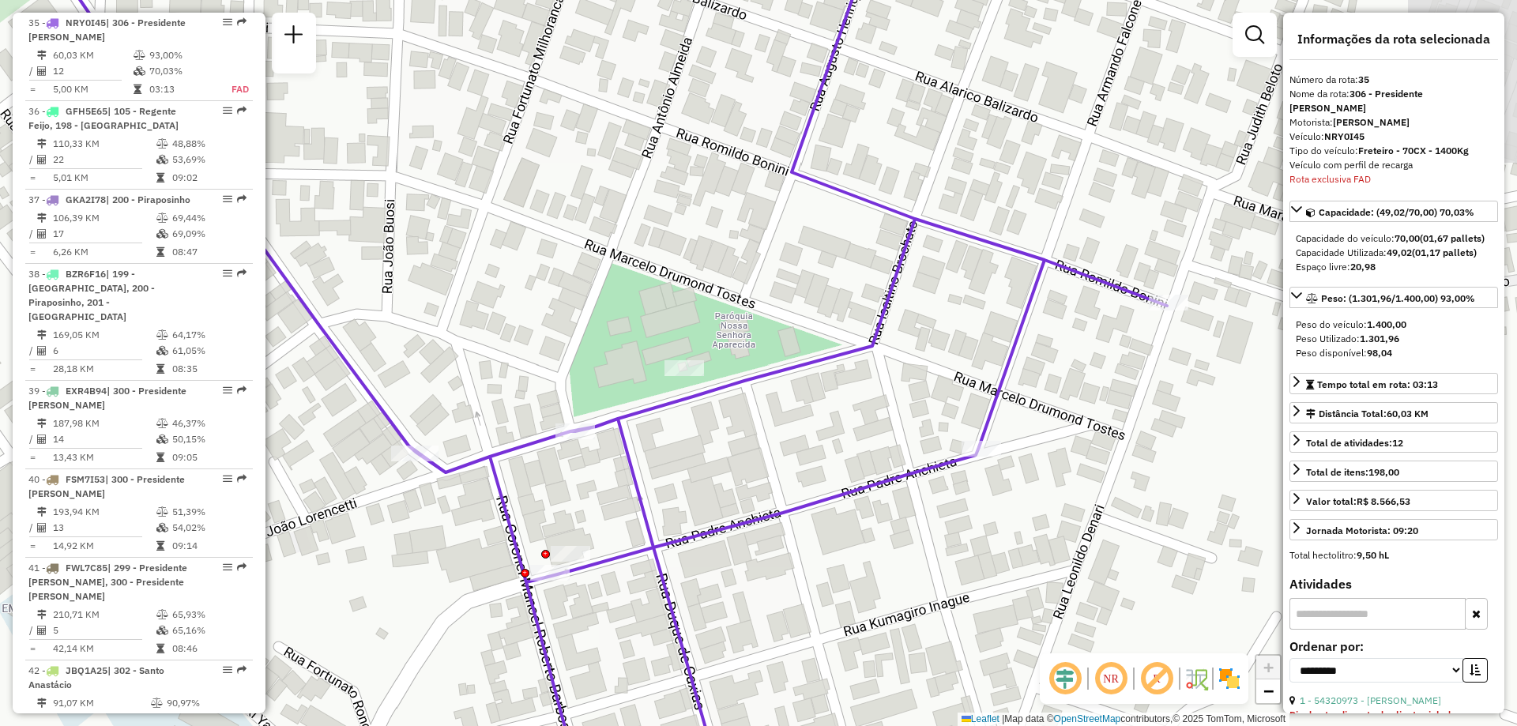
drag, startPoint x: 835, startPoint y: 526, endPoint x: 808, endPoint y: 531, distance: 27.3
click at [808, 531] on div "Janela de atendimento Grade de atendimento Capacidade Transportadoras Veículos …" at bounding box center [758, 363] width 1517 height 726
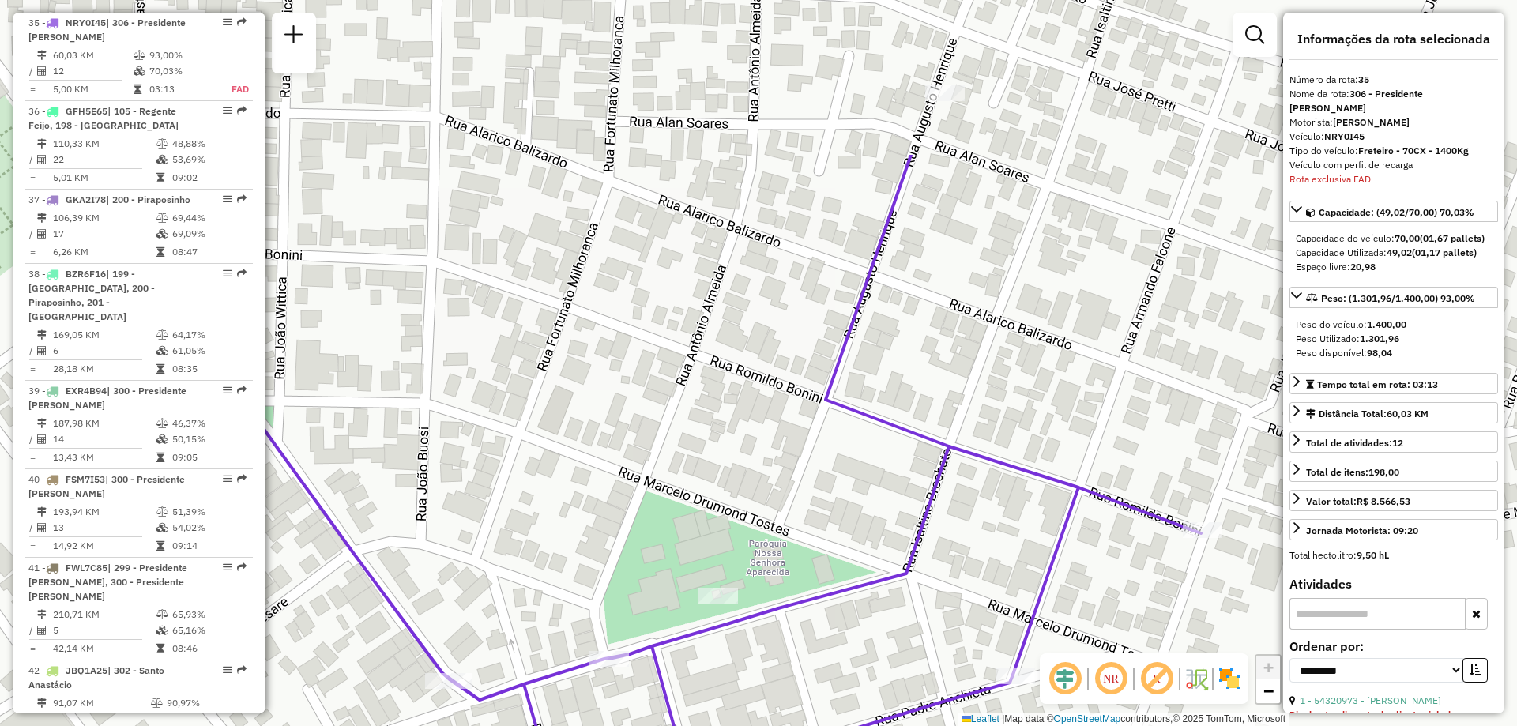
drag, startPoint x: 1035, startPoint y: 195, endPoint x: 1069, endPoint y: 417, distance: 224.6
click at [1069, 417] on div "Janela de atendimento Grade de atendimento Capacidade Transportadoras Veículos …" at bounding box center [758, 363] width 1517 height 726
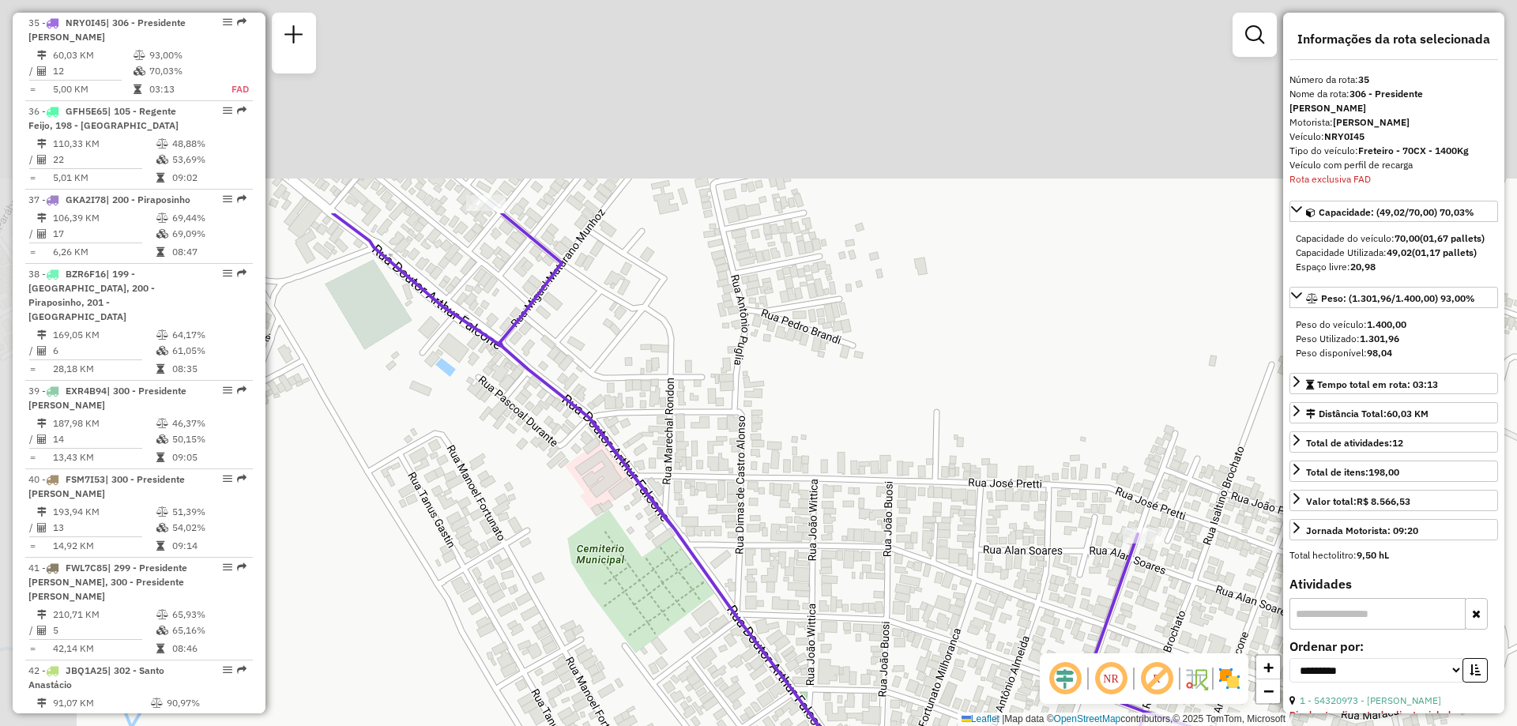
drag, startPoint x: 627, startPoint y: 276, endPoint x: 772, endPoint y: 574, distance: 332.2
click at [772, 574] on div "Janela de atendimento Grade de atendimento Capacidade Transportadoras Veículos …" at bounding box center [758, 363] width 1517 height 726
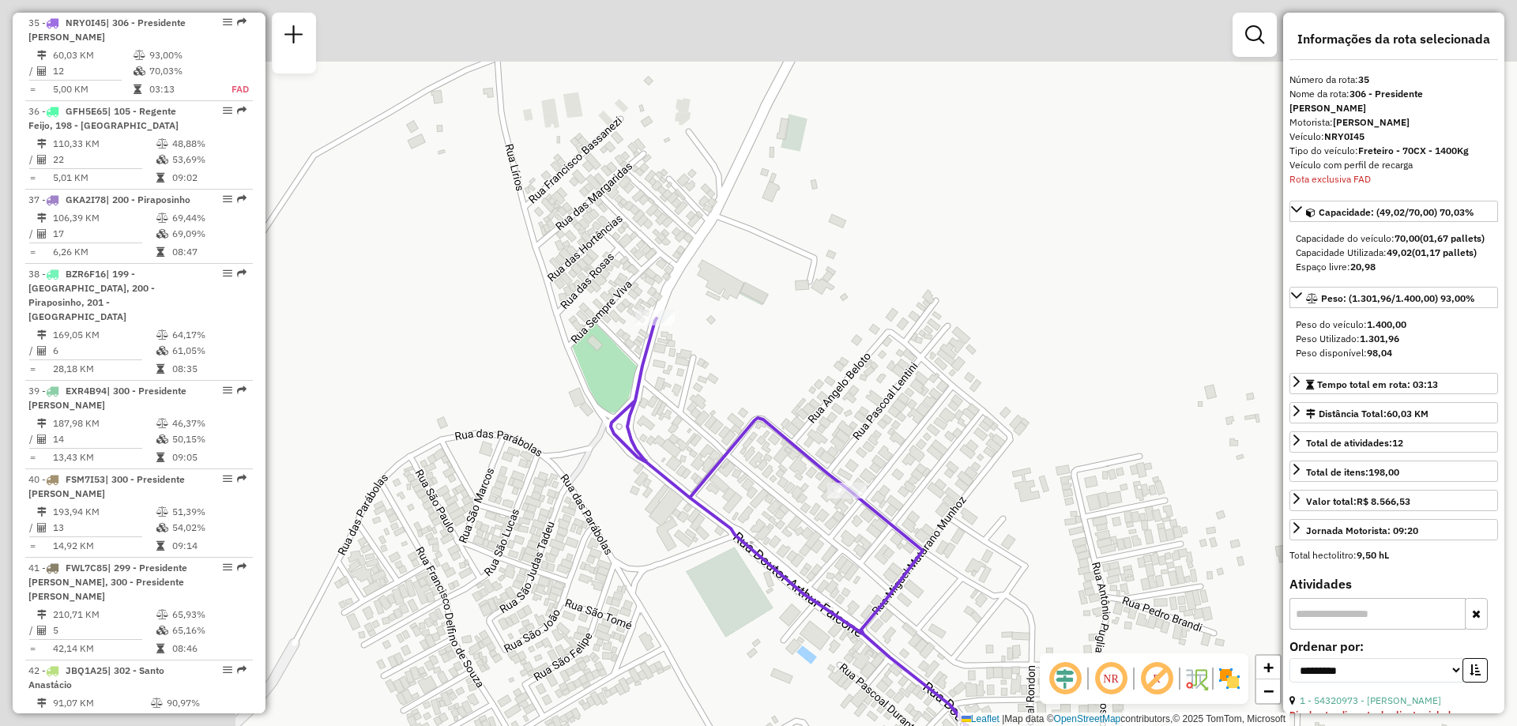
drag, startPoint x: 620, startPoint y: 348, endPoint x: 972, endPoint y: 623, distance: 446.4
click at [972, 623] on div "Janela de atendimento Grade de atendimento Capacidade Transportadoras Veículos …" at bounding box center [758, 363] width 1517 height 726
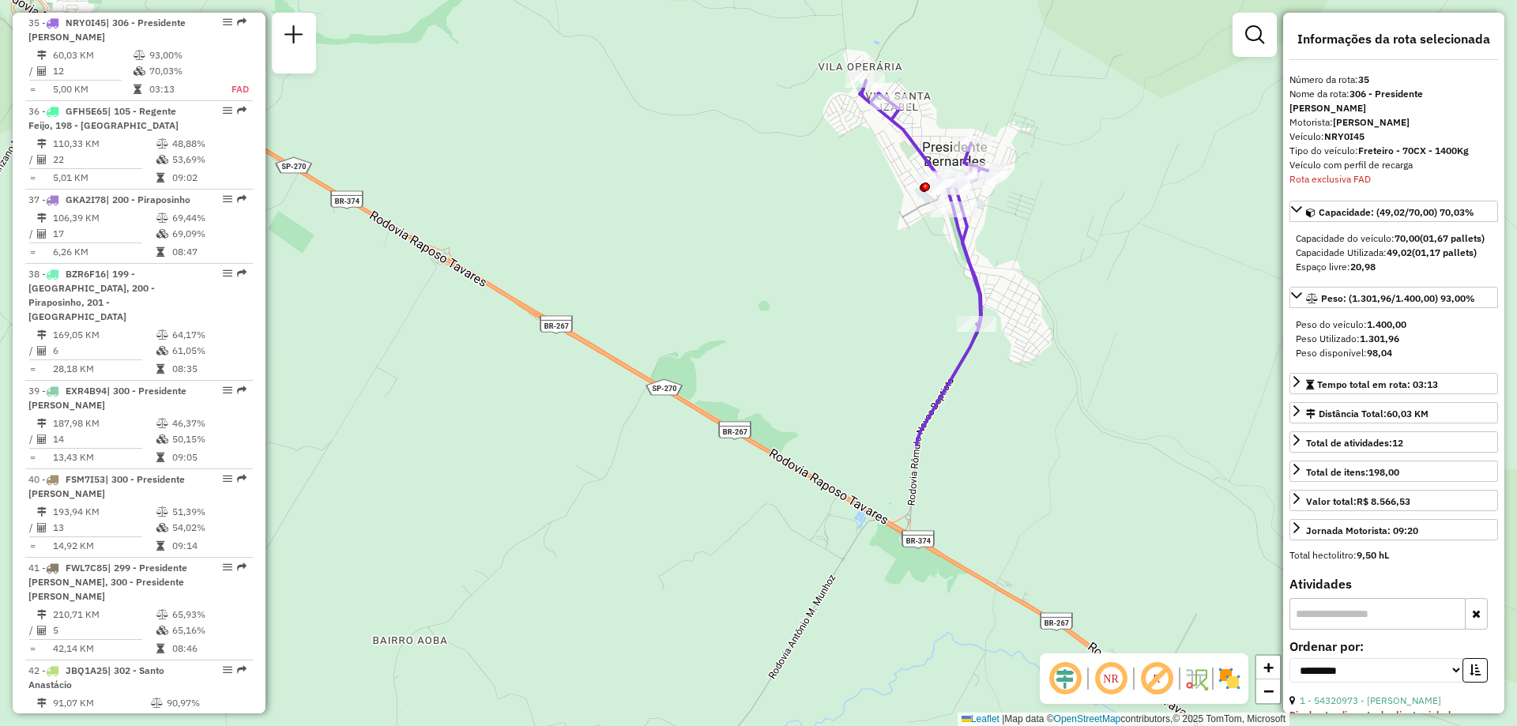
drag, startPoint x: 1049, startPoint y: 459, endPoint x: 1009, endPoint y: 87, distance: 374.4
click at [1009, 87] on div "Janela de atendimento Grade de atendimento Capacidade Transportadoras Veículos …" at bounding box center [758, 363] width 1517 height 726
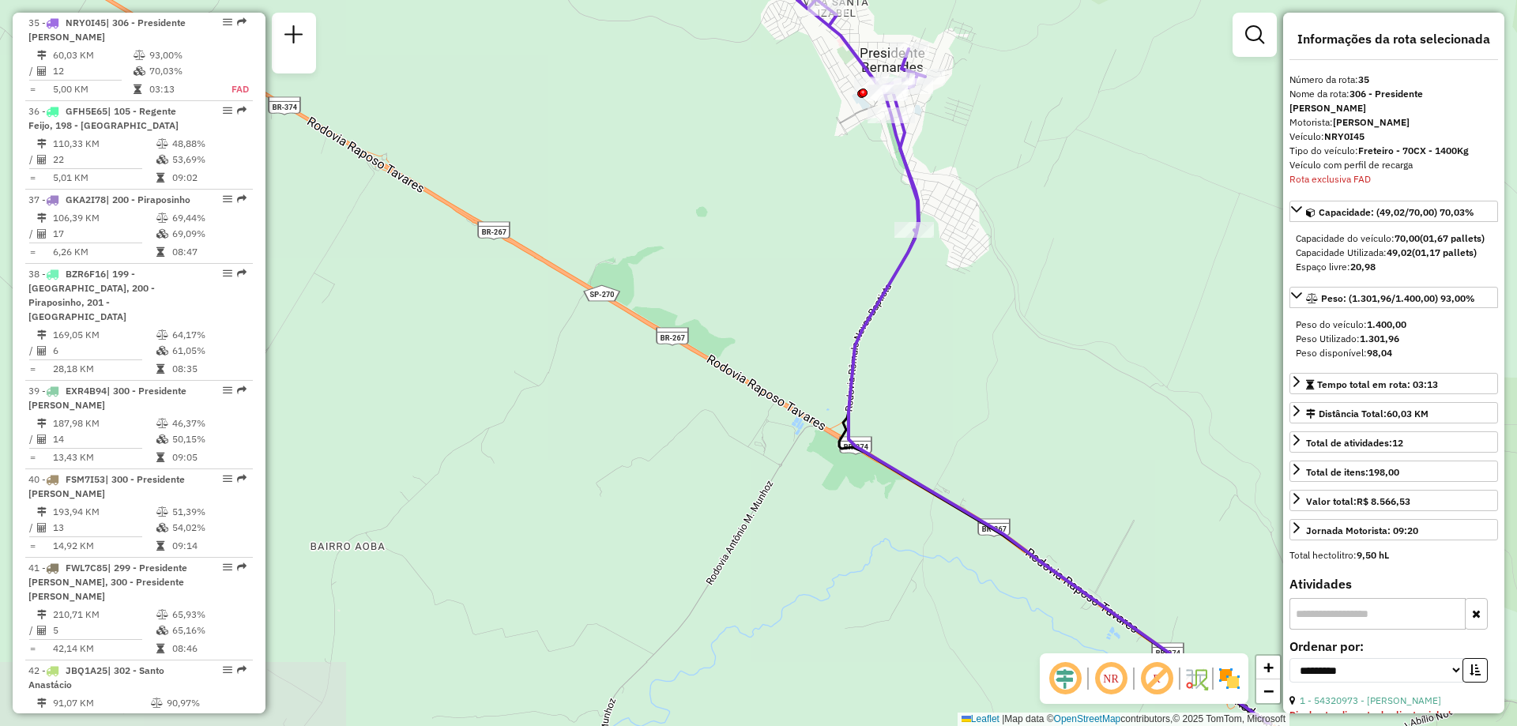
drag, startPoint x: 1078, startPoint y: 413, endPoint x: 1019, endPoint y: 339, distance: 94.5
click at [1019, 339] on div "Janela de atendimento Grade de atendimento Capacidade Transportadoras Veículos …" at bounding box center [758, 363] width 1517 height 726
click at [1043, 311] on div "Janela de atendimento Grade de atendimento Capacidade Transportadoras Veículos …" at bounding box center [758, 363] width 1517 height 726
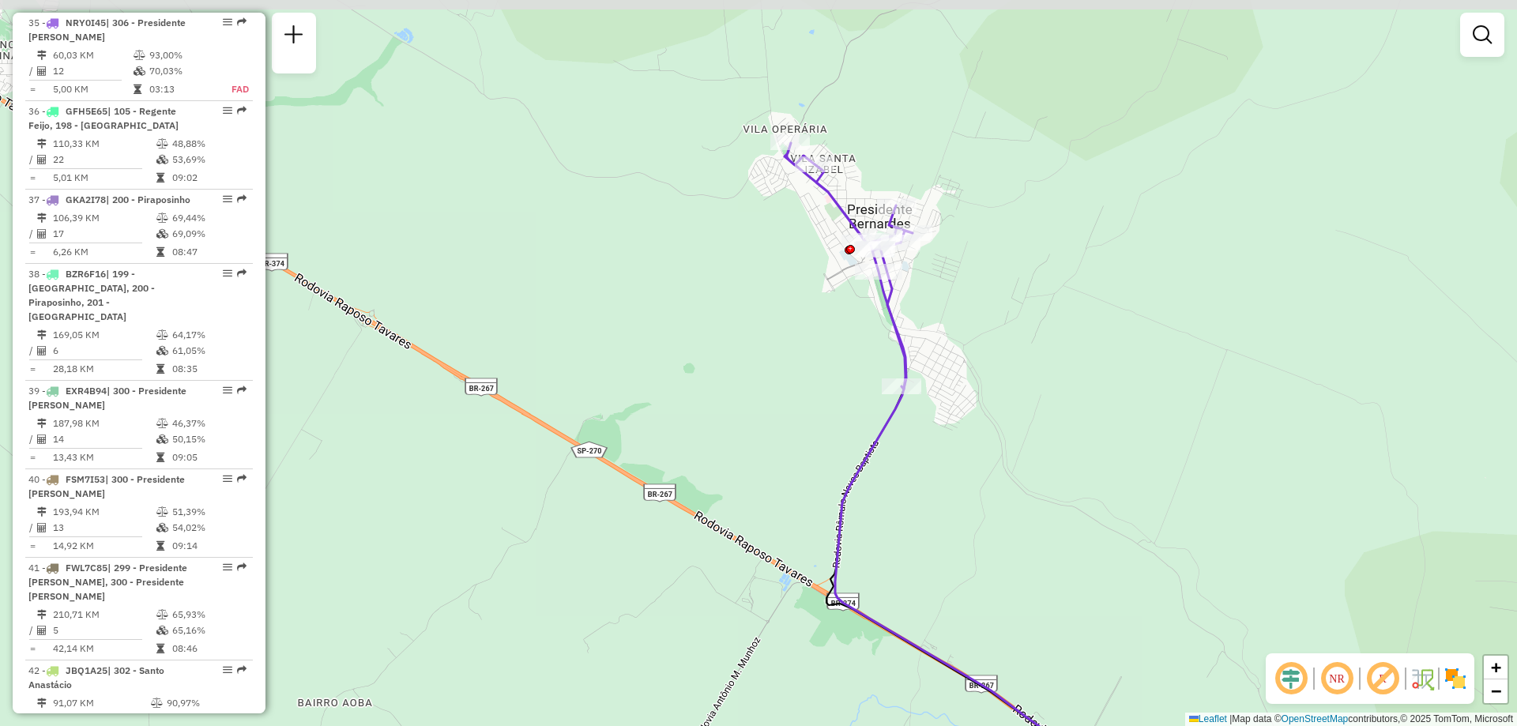
drag, startPoint x: 1010, startPoint y: 179, endPoint x: 1009, endPoint y: 375, distance: 196.0
click at [1009, 375] on div "Janela de atendimento Grade de atendimento Capacidade Transportadoras Veículos …" at bounding box center [758, 363] width 1517 height 726
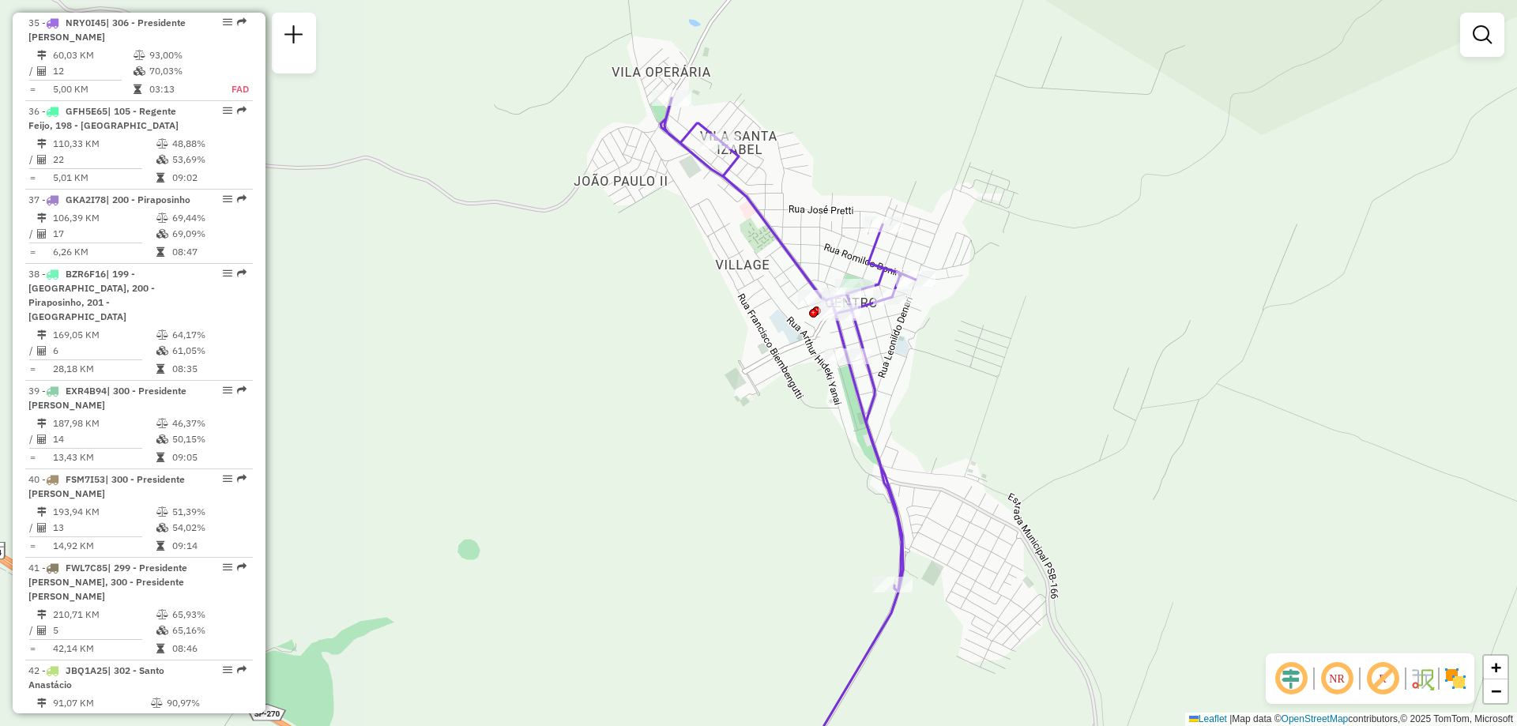
drag, startPoint x: 876, startPoint y: 515, endPoint x: 992, endPoint y: 534, distance: 117.7
click at [992, 534] on div "Janela de atendimento Grade de atendimento Capacidade Transportadoras Veículos …" at bounding box center [758, 363] width 1517 height 726
